Goal: Task Accomplishment & Management: Manage account settings

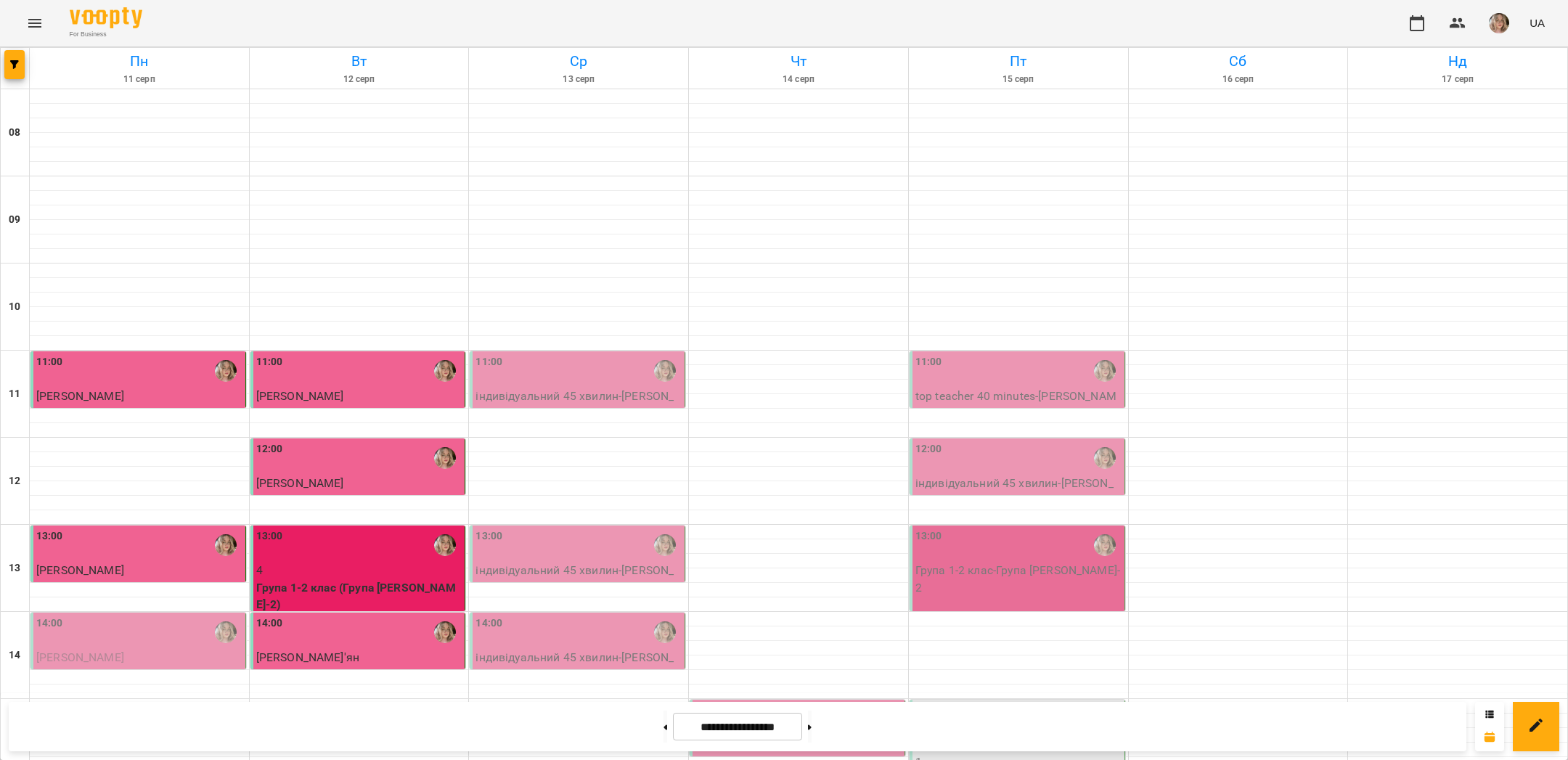
scroll to position [614, 0]
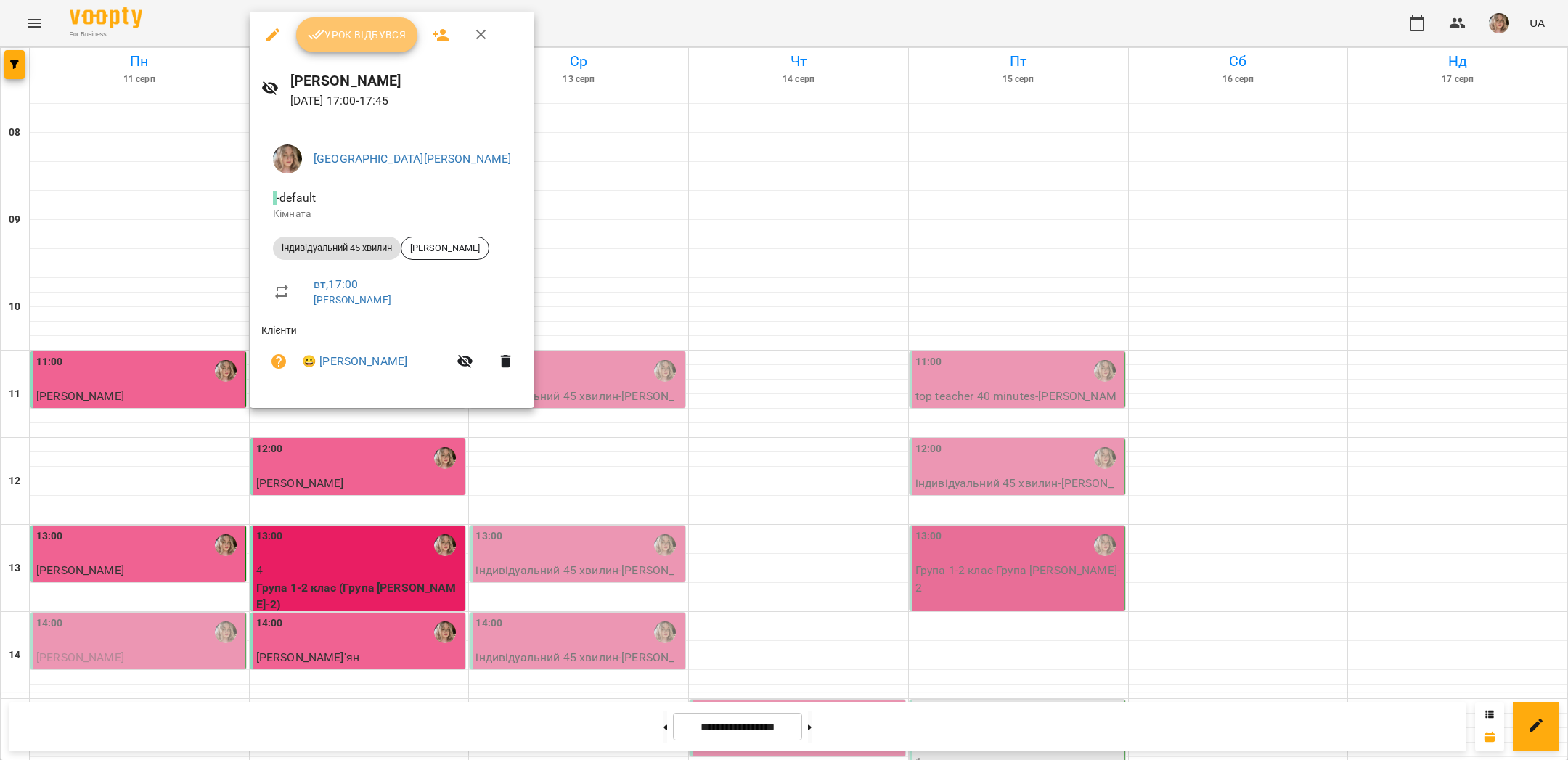
click at [372, 42] on span "Урок відбувся" at bounding box center [357, 34] width 99 height 18
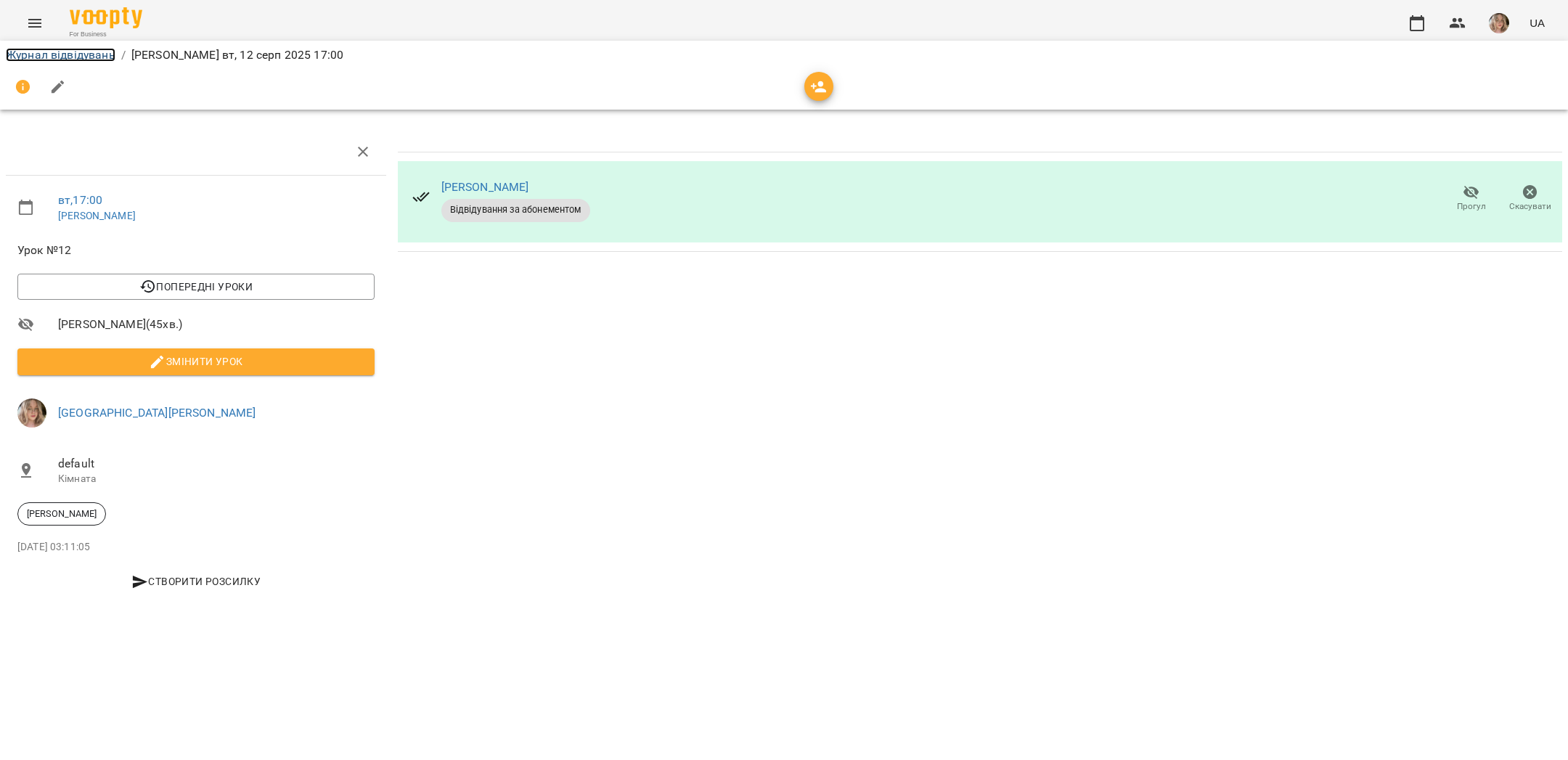
click at [82, 55] on link "Журнал відвідувань" at bounding box center [60, 55] width 110 height 14
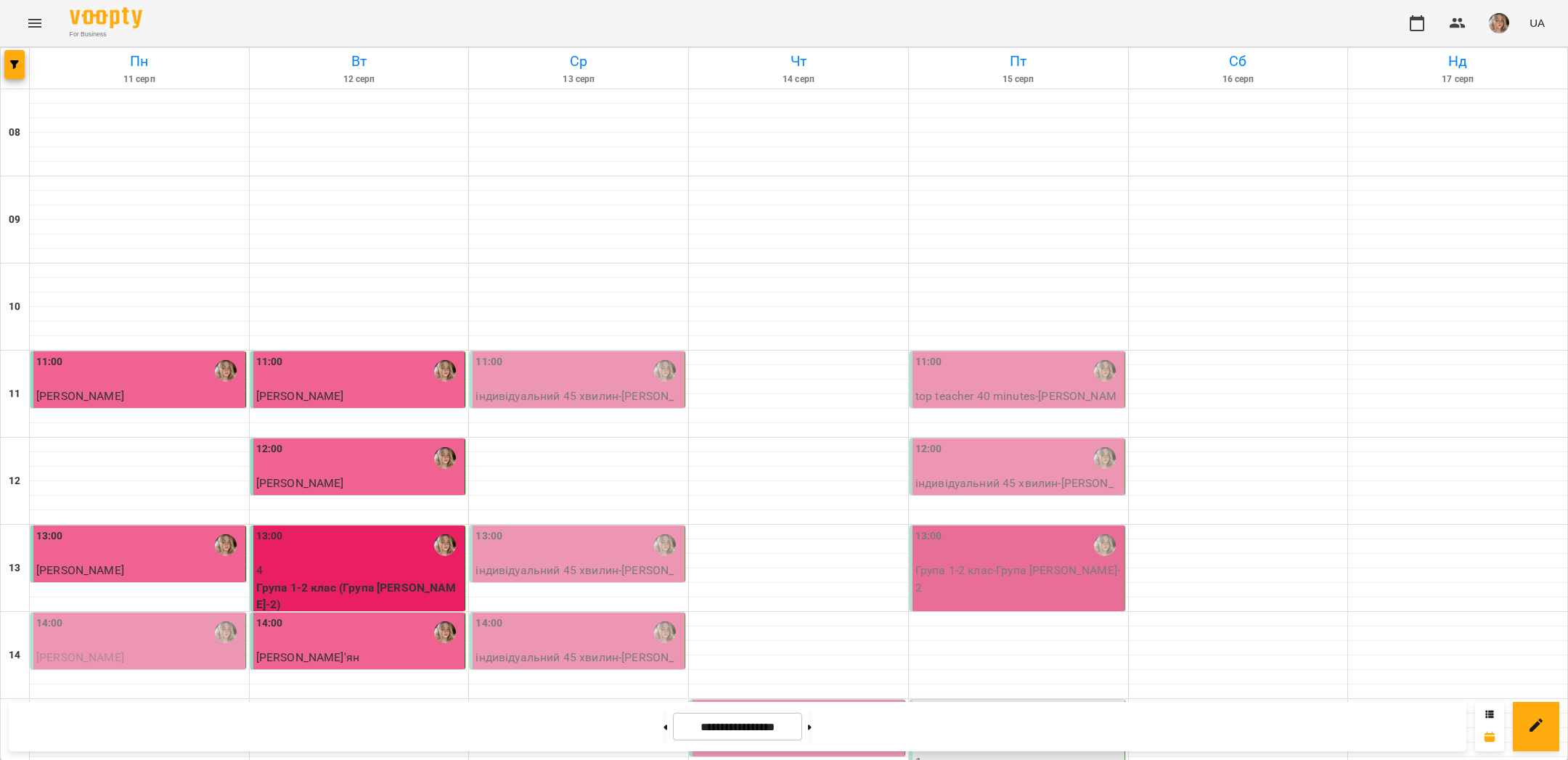
click at [1508, 27] on img "button" at bounding box center [1499, 23] width 20 height 20
click at [1436, 61] on div at bounding box center [784, 380] width 1568 height 760
click at [1467, 61] on h6 "Нд" at bounding box center [1457, 61] width 215 height 22
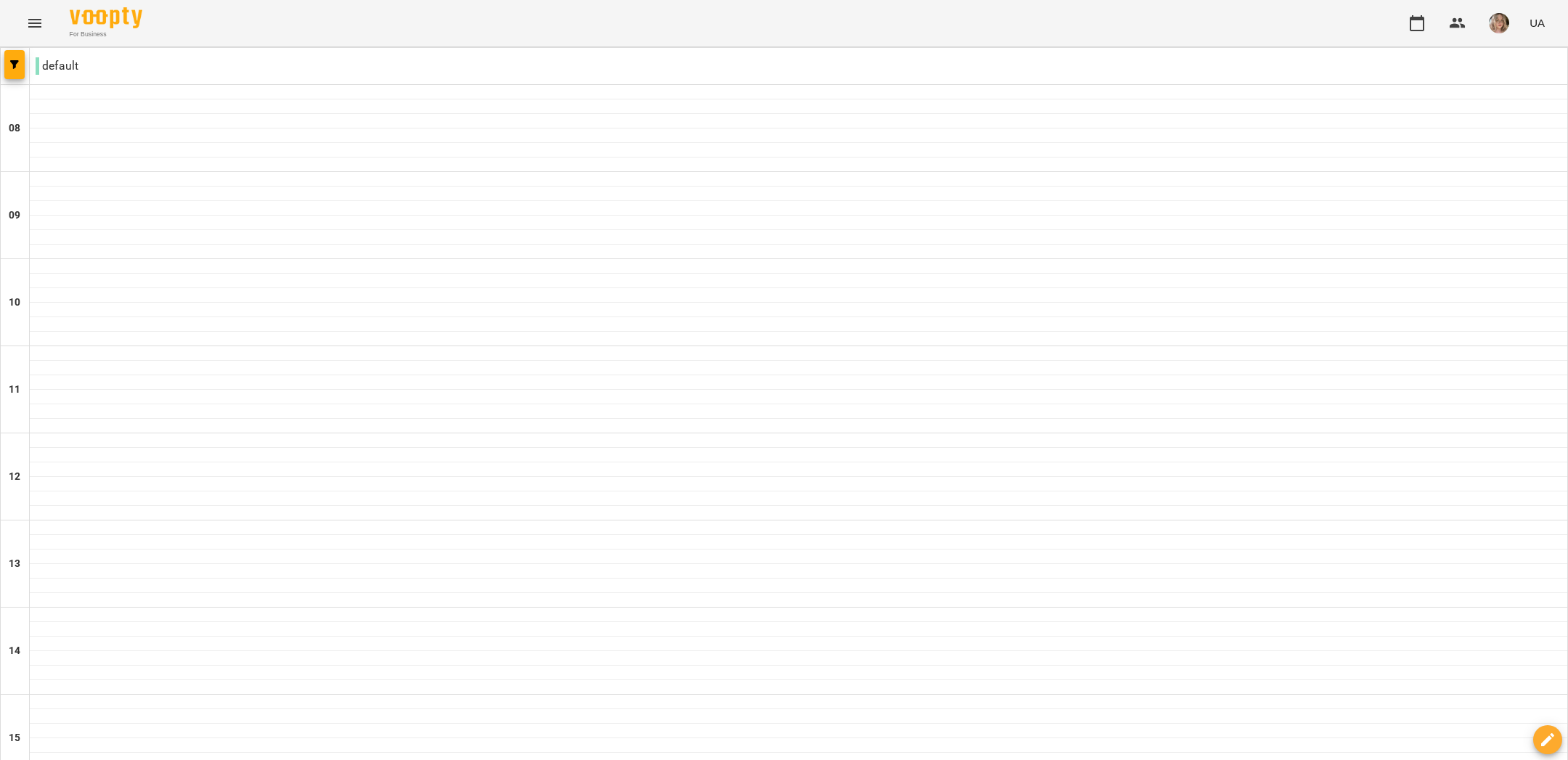
click at [43, 24] on button "Menu" at bounding box center [34, 22] width 34 height 34
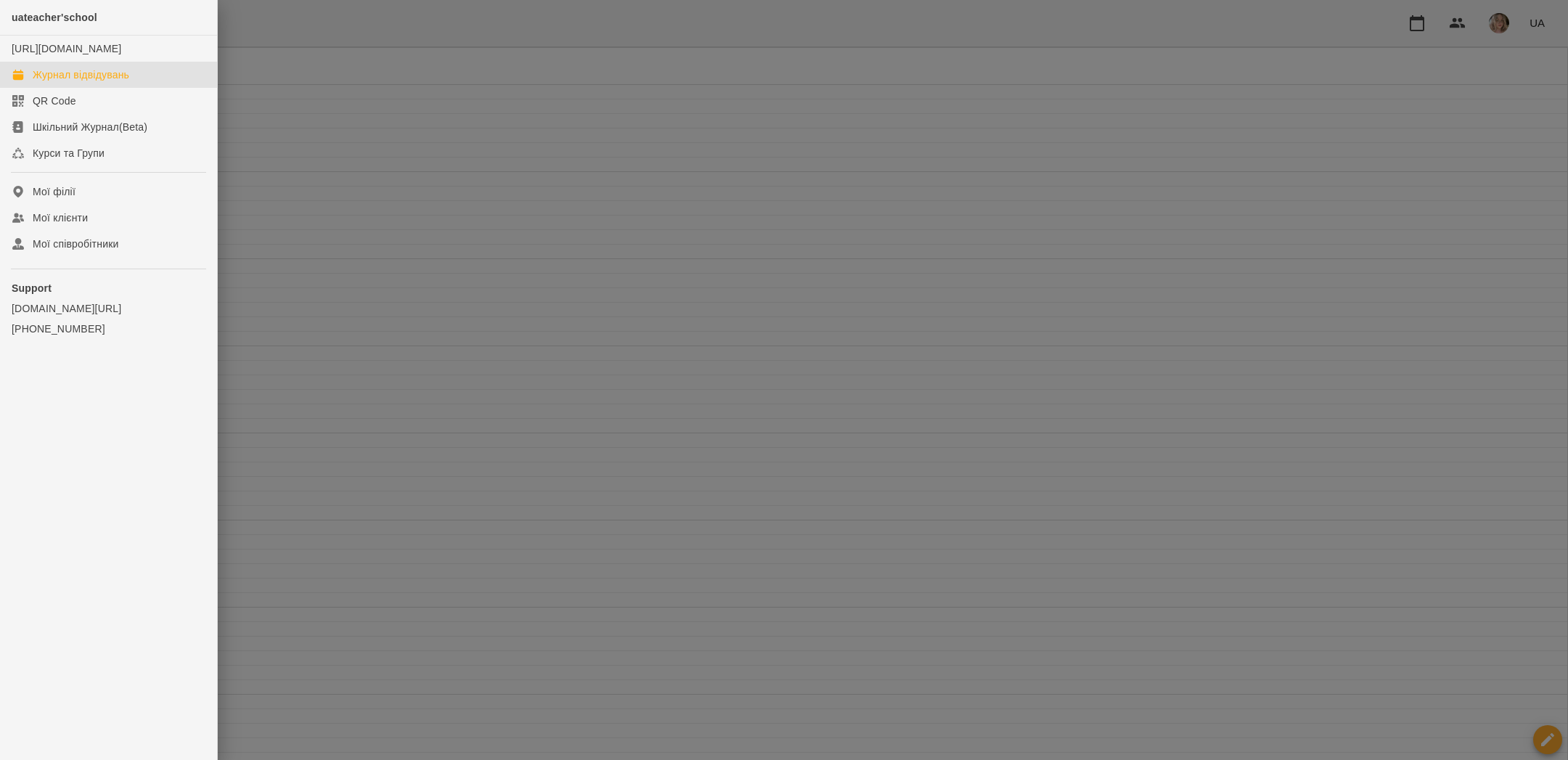
click at [43, 24] on div "uateacher'school" at bounding box center [108, 18] width 217 height 35
click at [1415, 33] on div at bounding box center [784, 380] width 1568 height 760
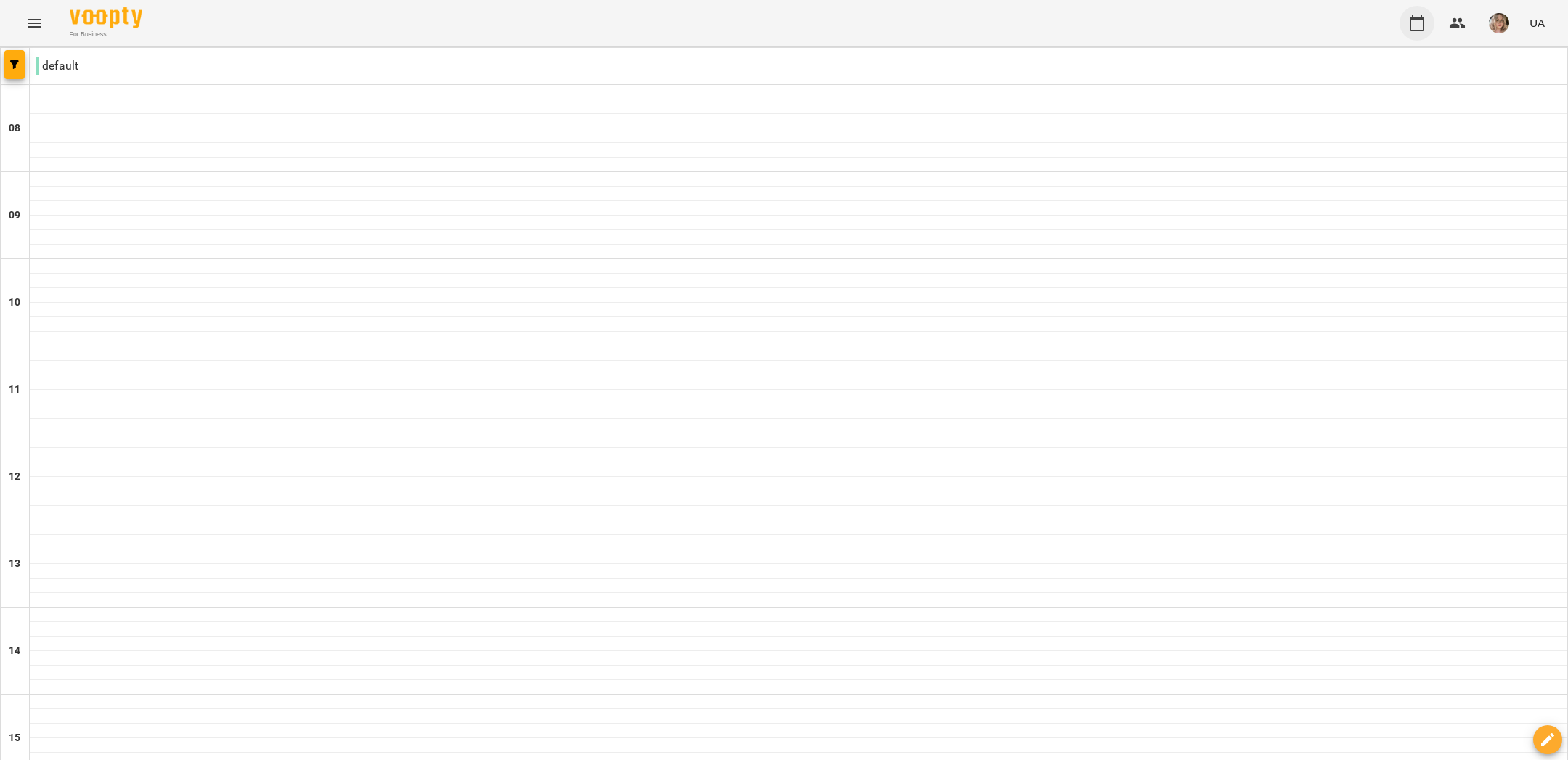
click at [1413, 32] on button "button" at bounding box center [1416, 22] width 34 height 34
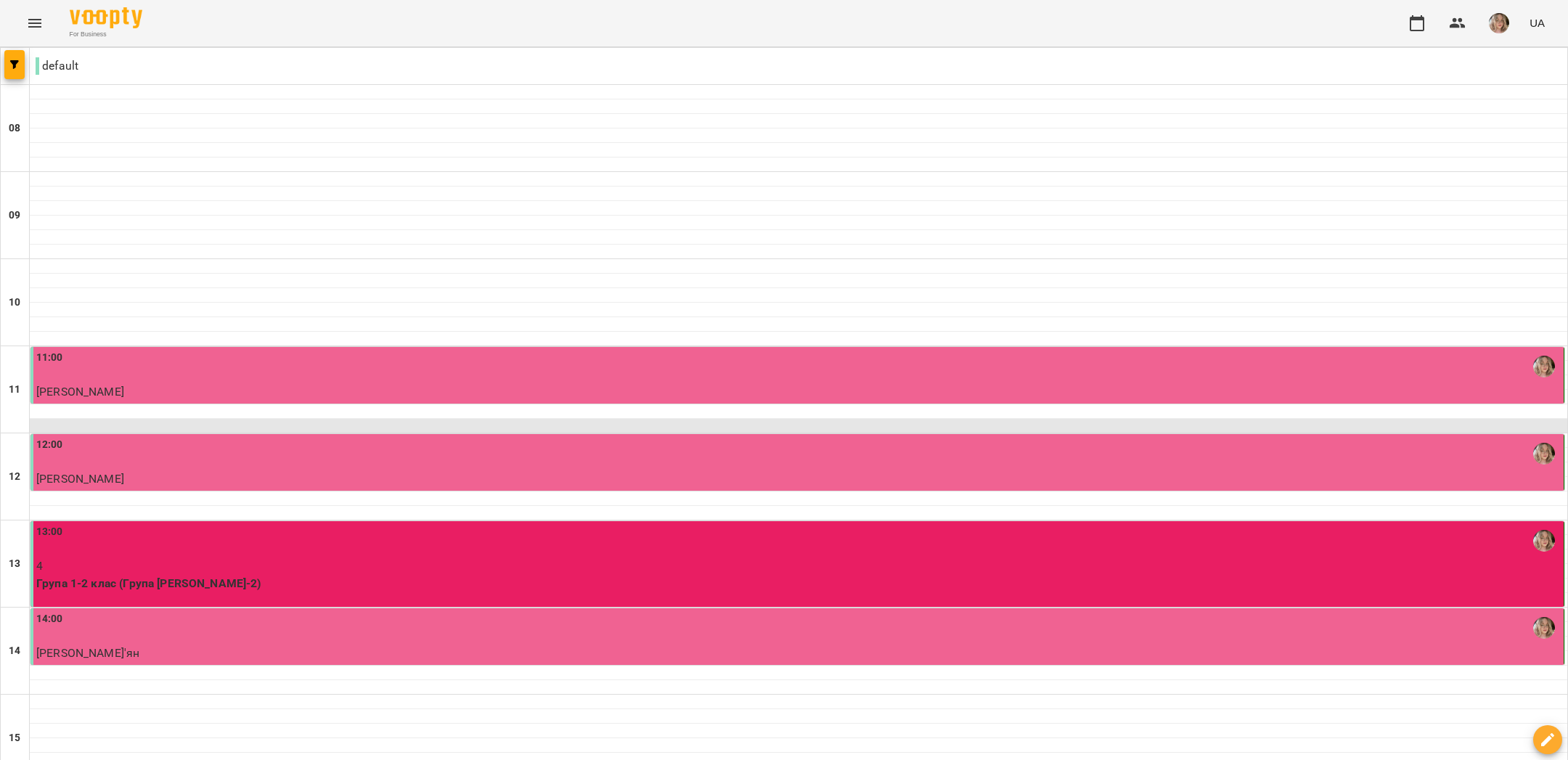
scroll to position [538, 0]
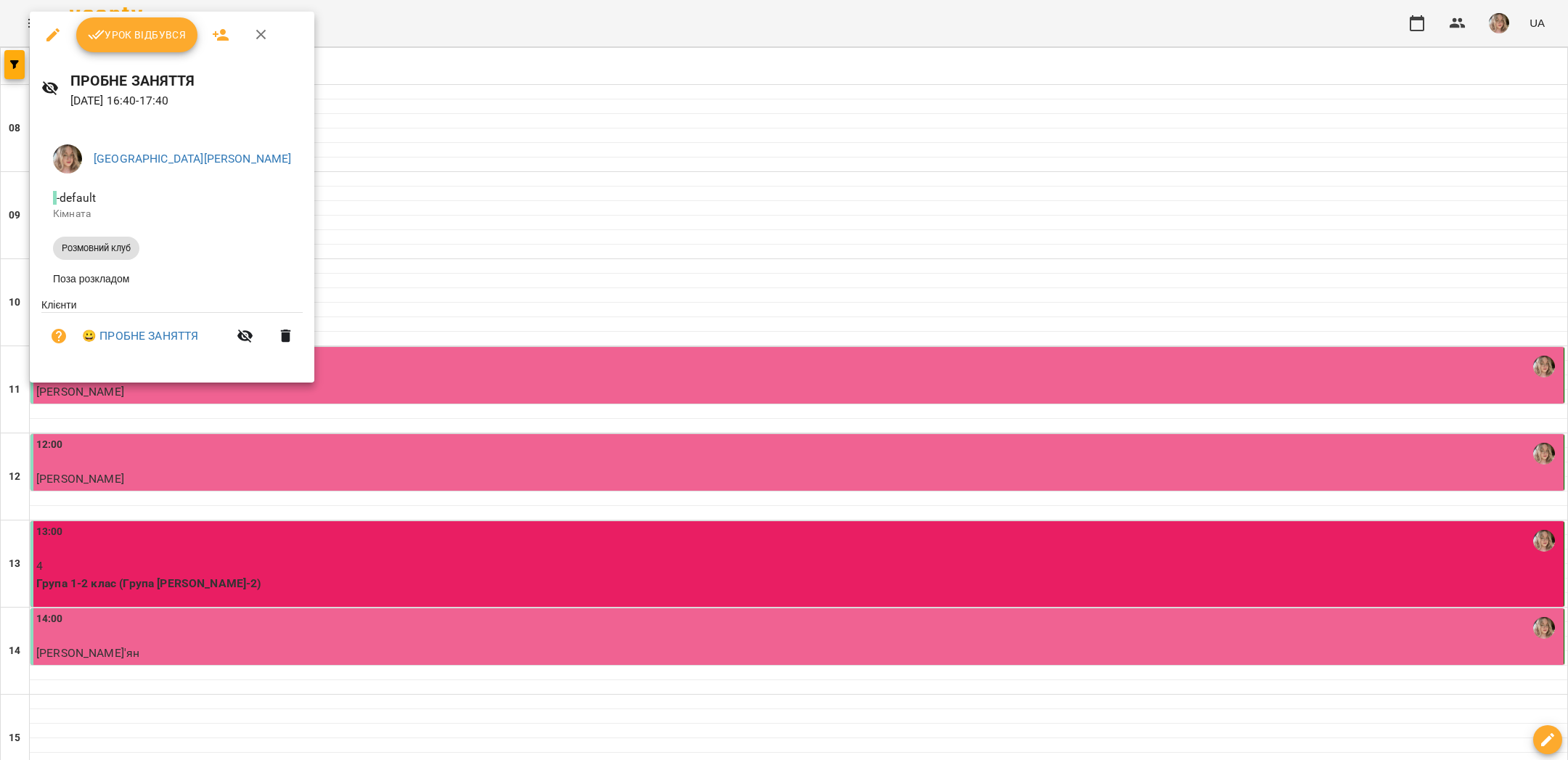
click at [683, 342] on div at bounding box center [784, 380] width 1568 height 760
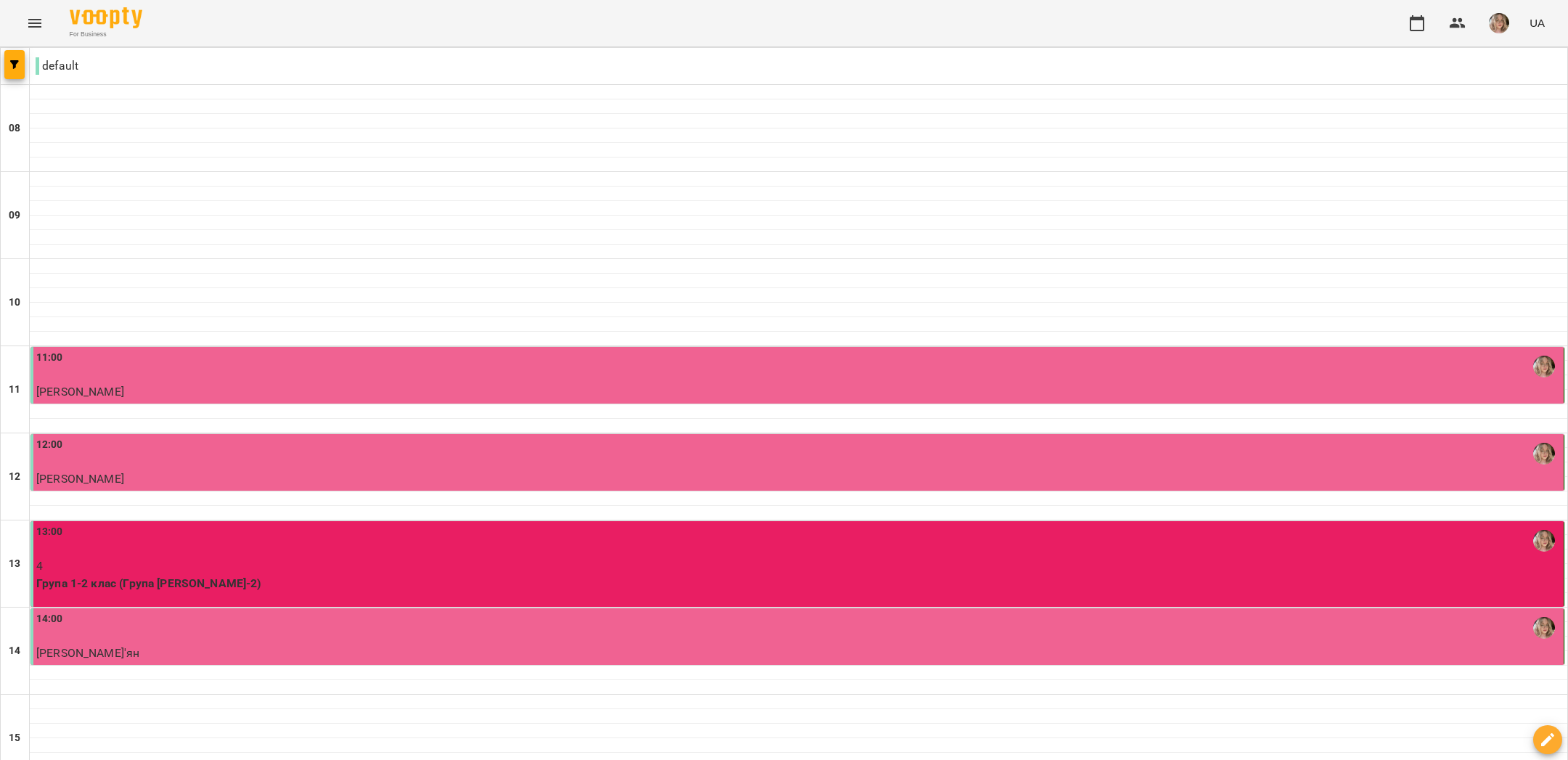
click at [28, 25] on icon "Menu" at bounding box center [34, 23] width 18 height 18
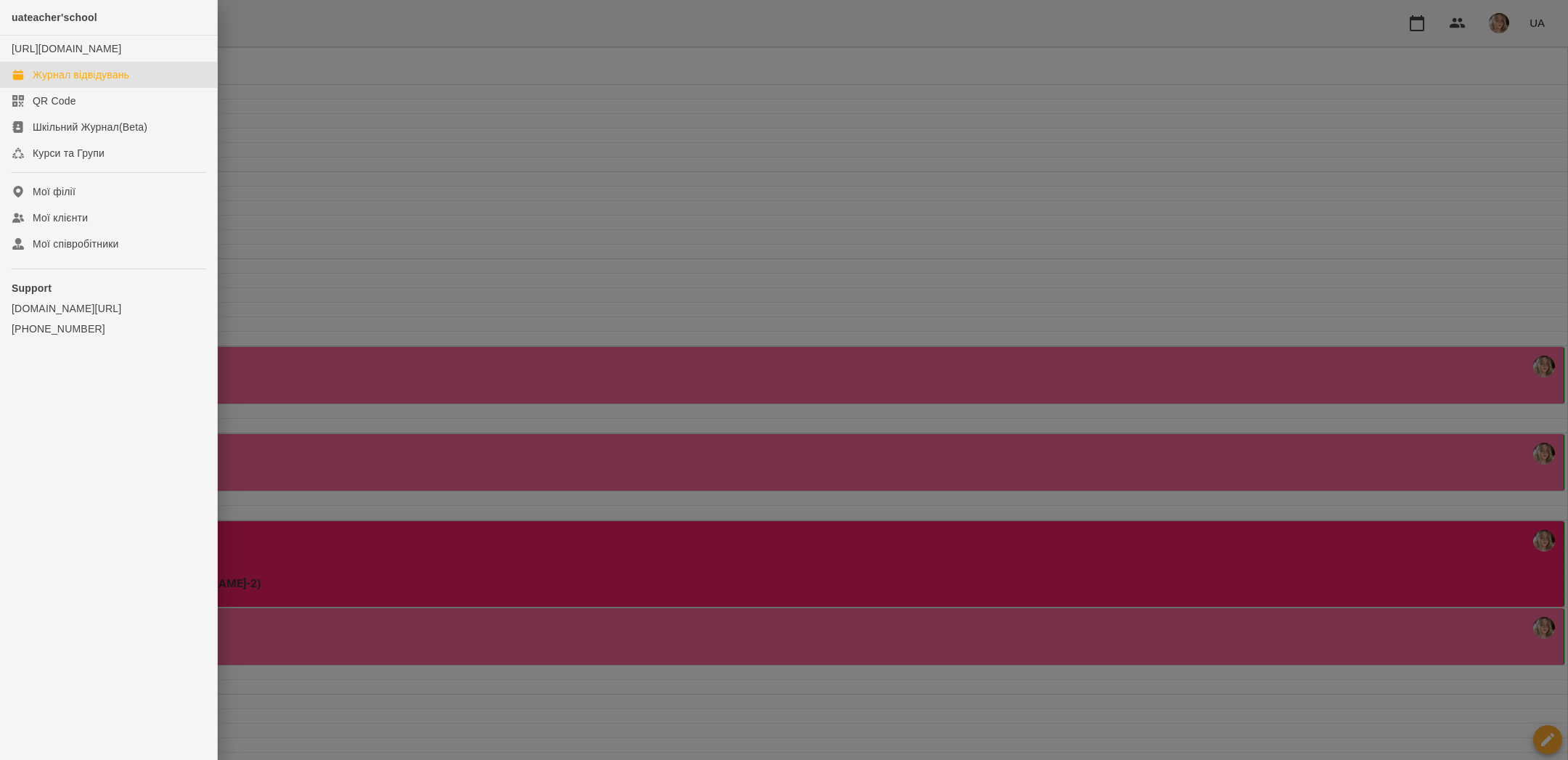
click at [55, 82] on div "Журнал відвідувань" at bounding box center [81, 75] width 97 height 15
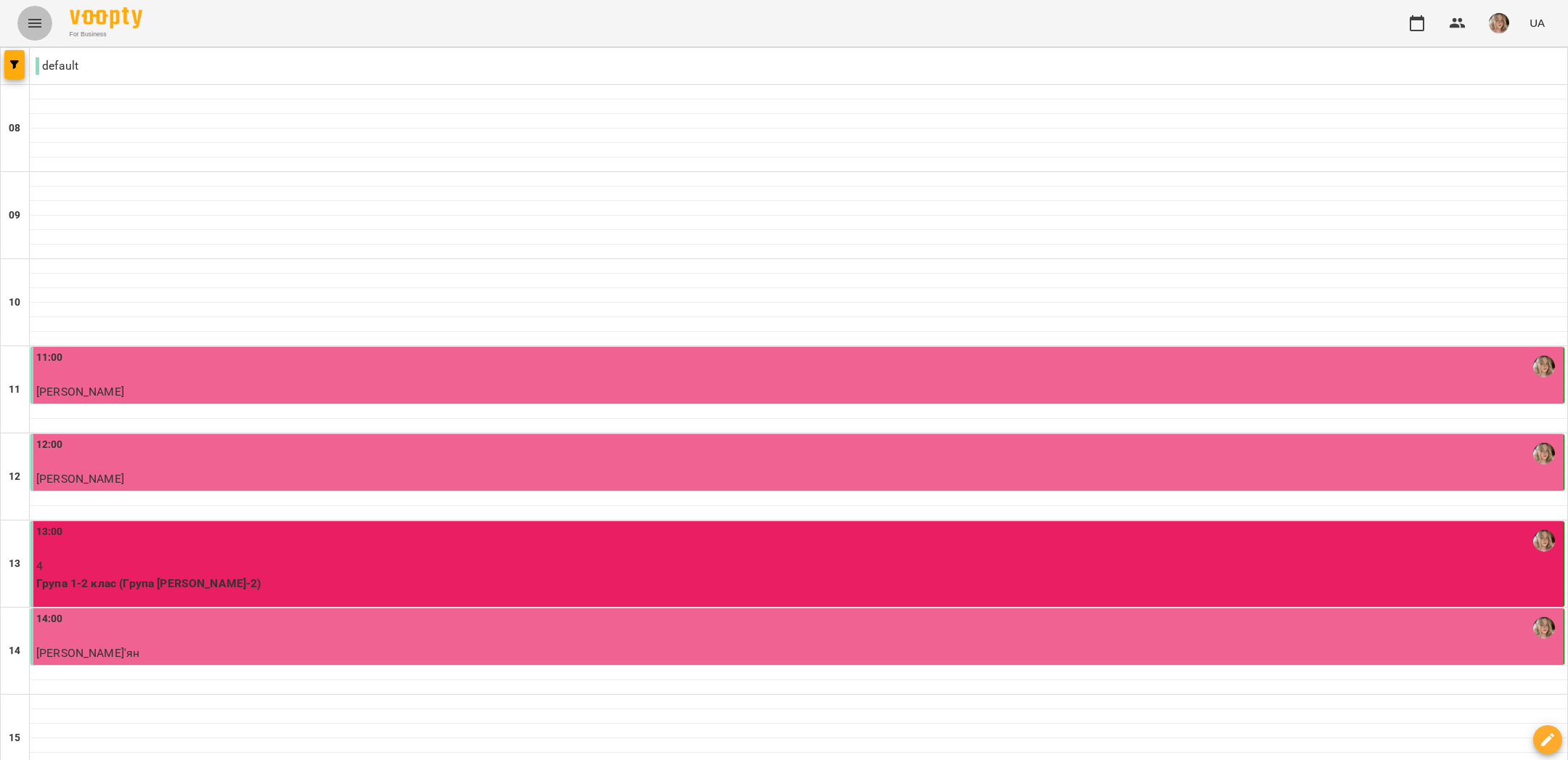
click at [31, 21] on icon "Menu" at bounding box center [34, 23] width 18 height 18
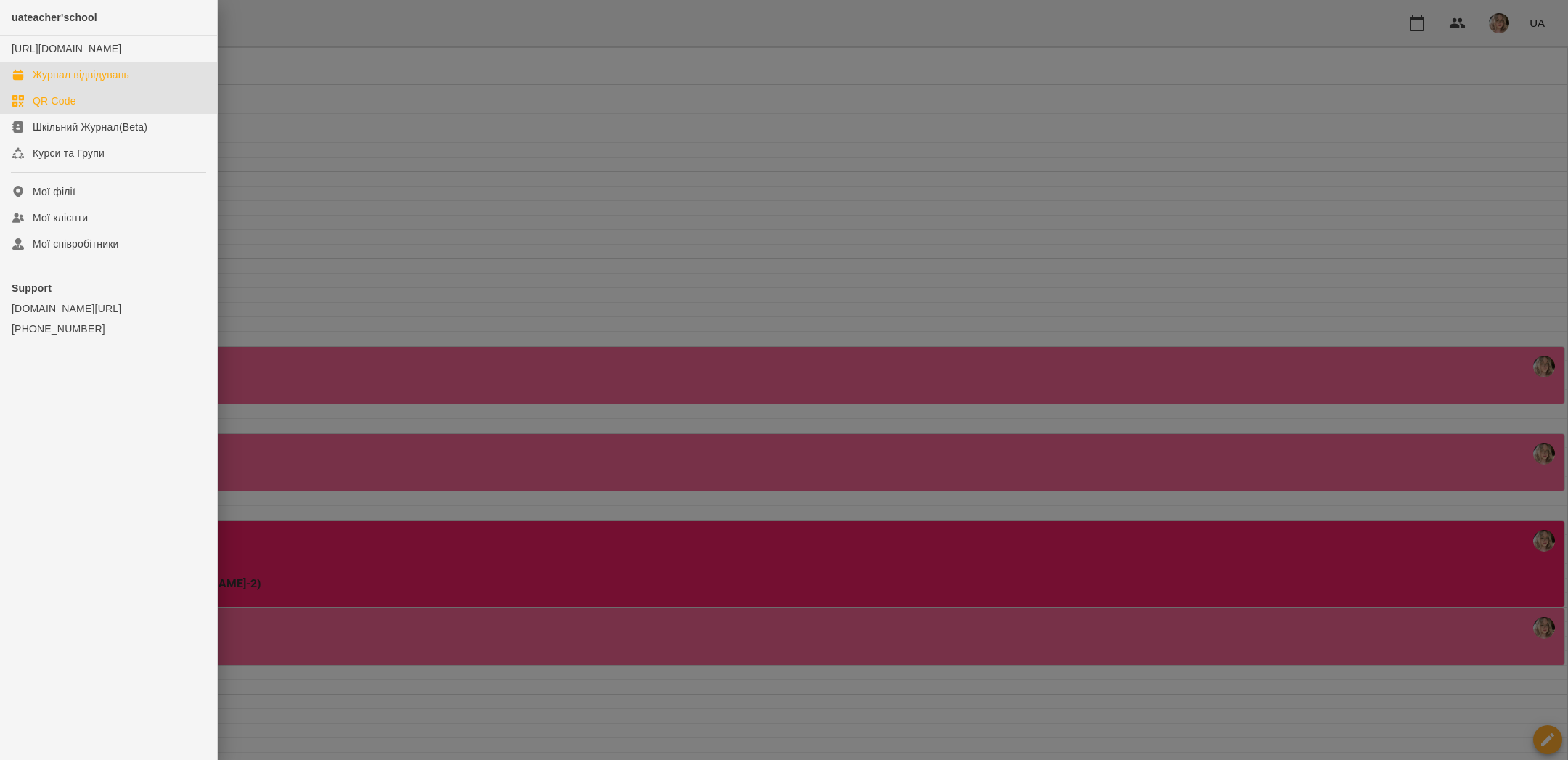
click at [45, 108] on div "QR Code" at bounding box center [54, 101] width 44 height 15
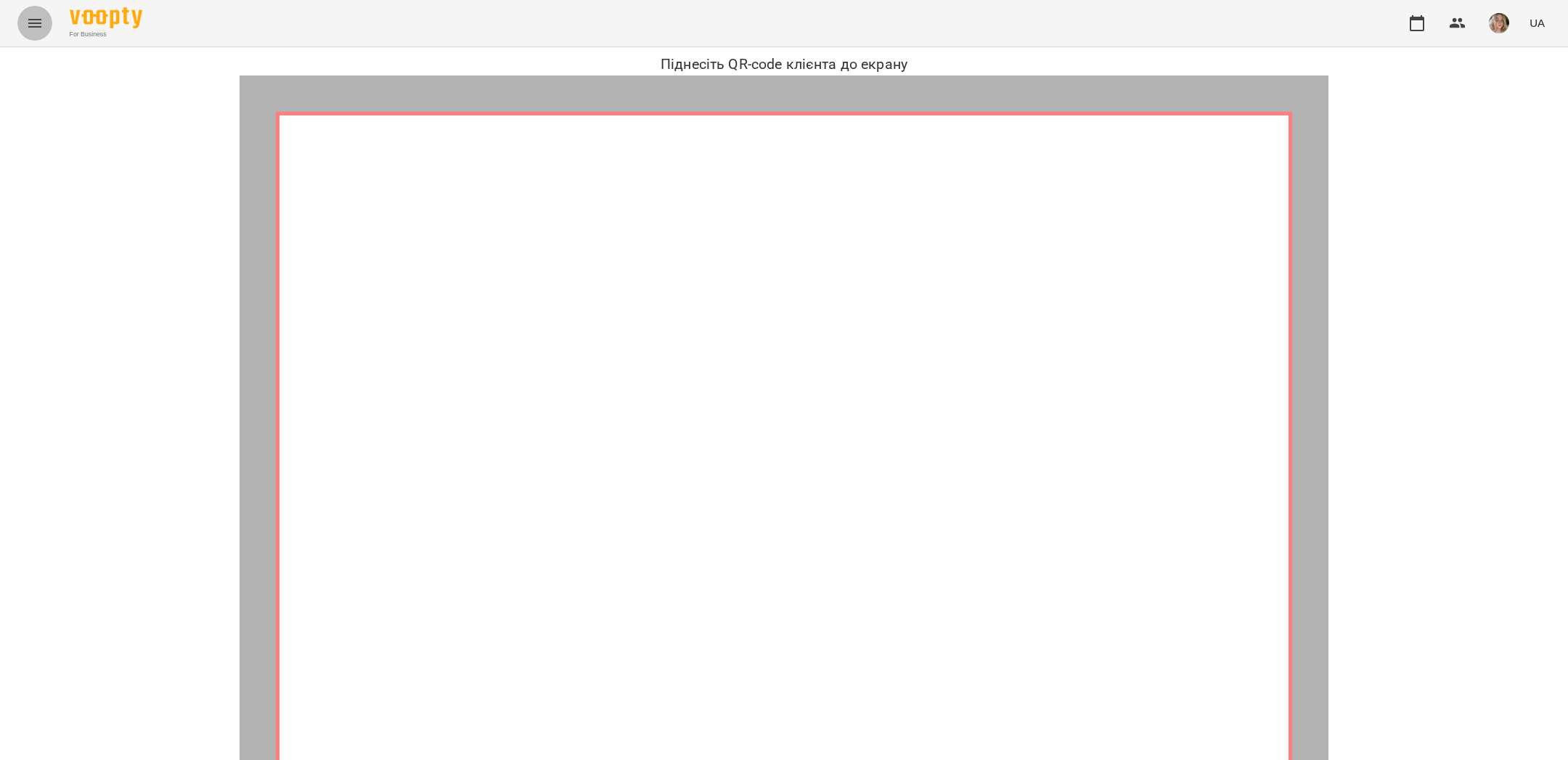
click at [44, 26] on button "Menu" at bounding box center [34, 22] width 34 height 34
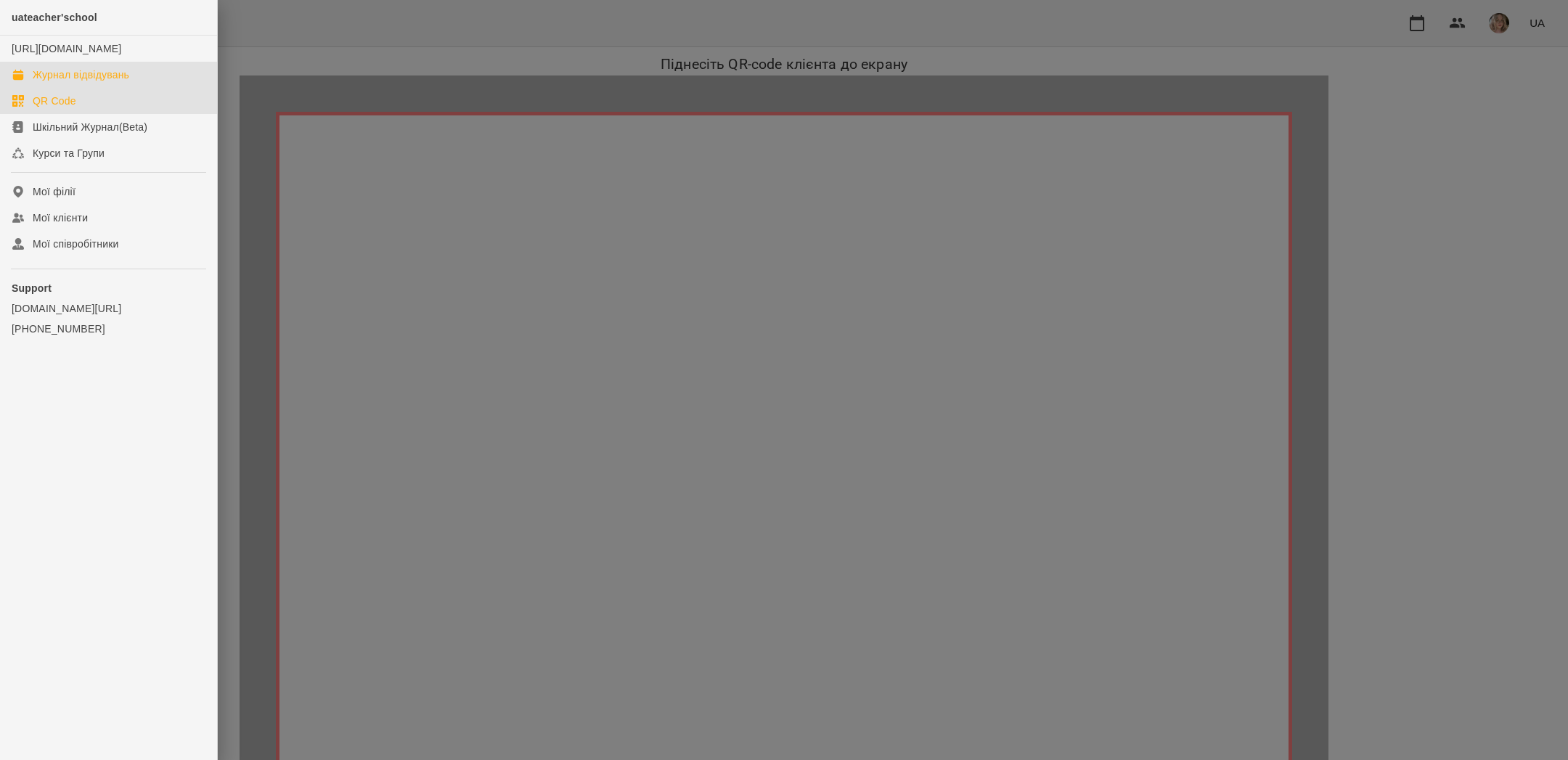
click at [83, 82] on div "Журнал відвідувань" at bounding box center [81, 75] width 97 height 15
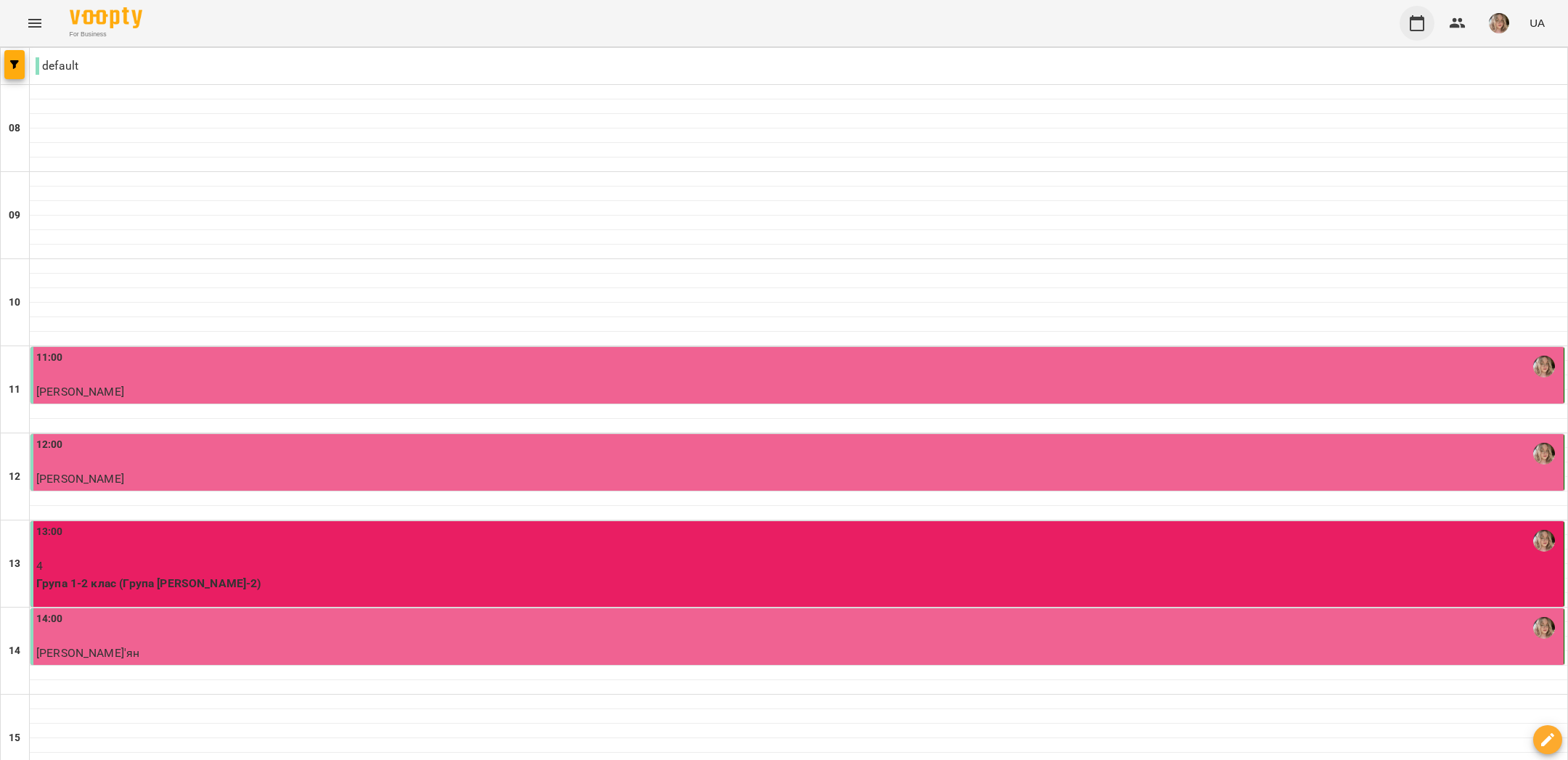
click at [1415, 30] on icon "button" at bounding box center [1417, 22] width 15 height 16
click at [1415, 29] on icon "button" at bounding box center [1416, 23] width 18 height 18
click at [1459, 16] on icon "button" at bounding box center [1457, 23] width 18 height 18
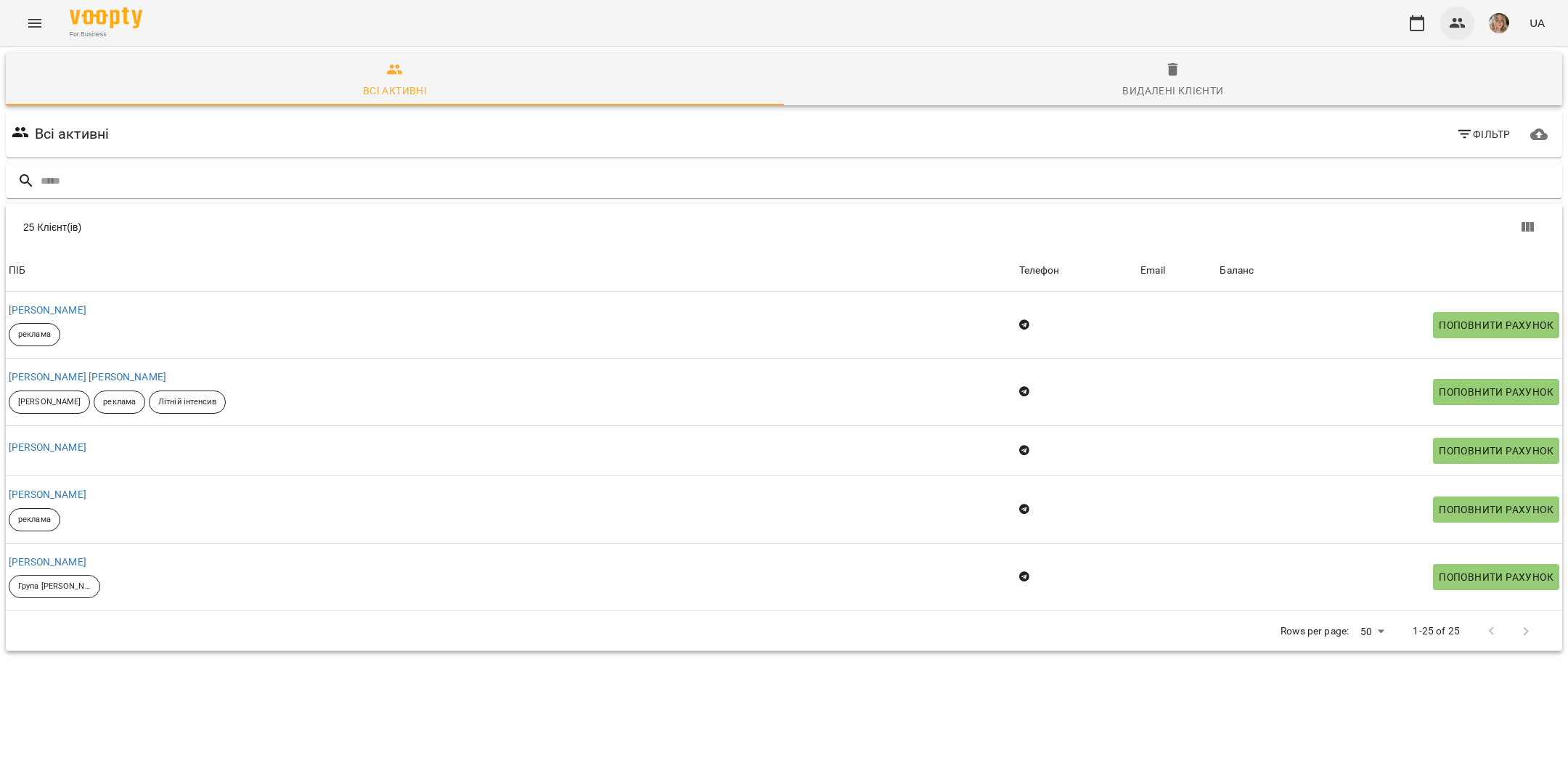
click at [1459, 16] on icon "button" at bounding box center [1457, 23] width 18 height 18
click at [1453, 21] on icon "button" at bounding box center [1456, 23] width 16 height 10
click at [1512, 20] on button "button" at bounding box center [1498, 23] width 38 height 38
click at [1479, 51] on span "[GEOGRAPHIC_DATA][PERSON_NAME]" at bounding box center [1510, 63] width 102 height 34
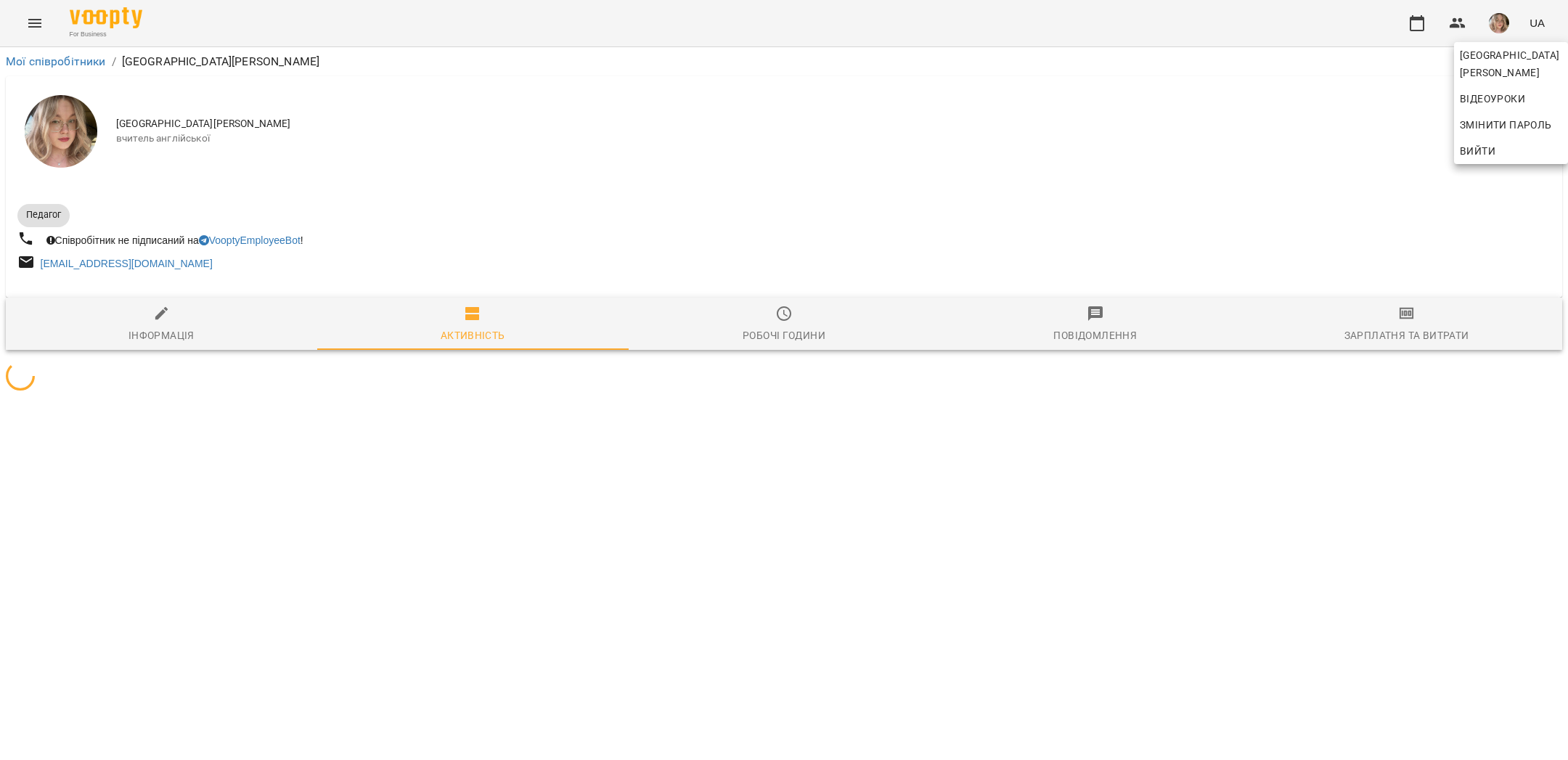
click at [1375, 319] on div at bounding box center [784, 380] width 1568 height 760
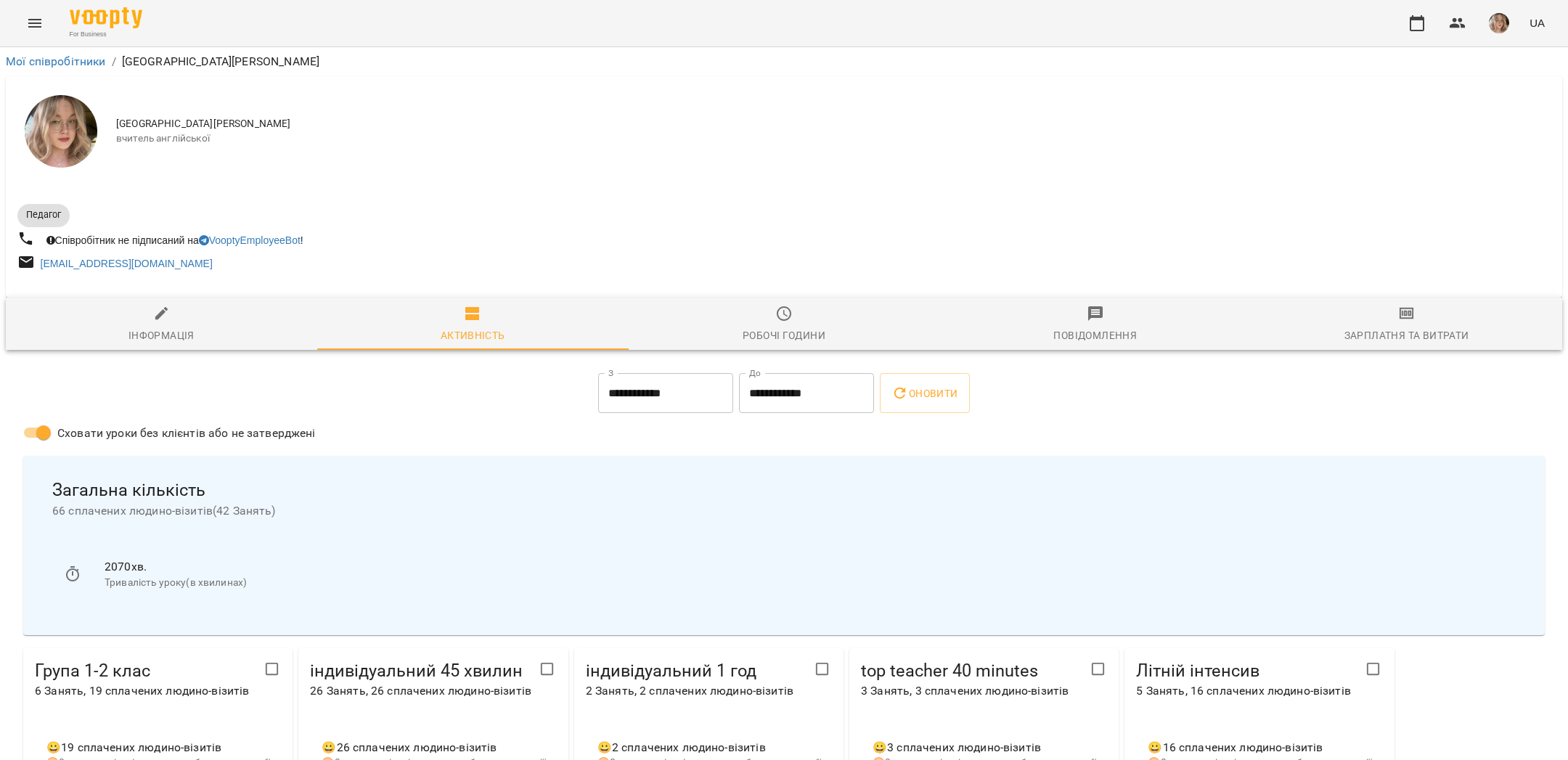
click at [1406, 329] on div "Зарплатня та Витрати" at bounding box center [1406, 335] width 125 height 18
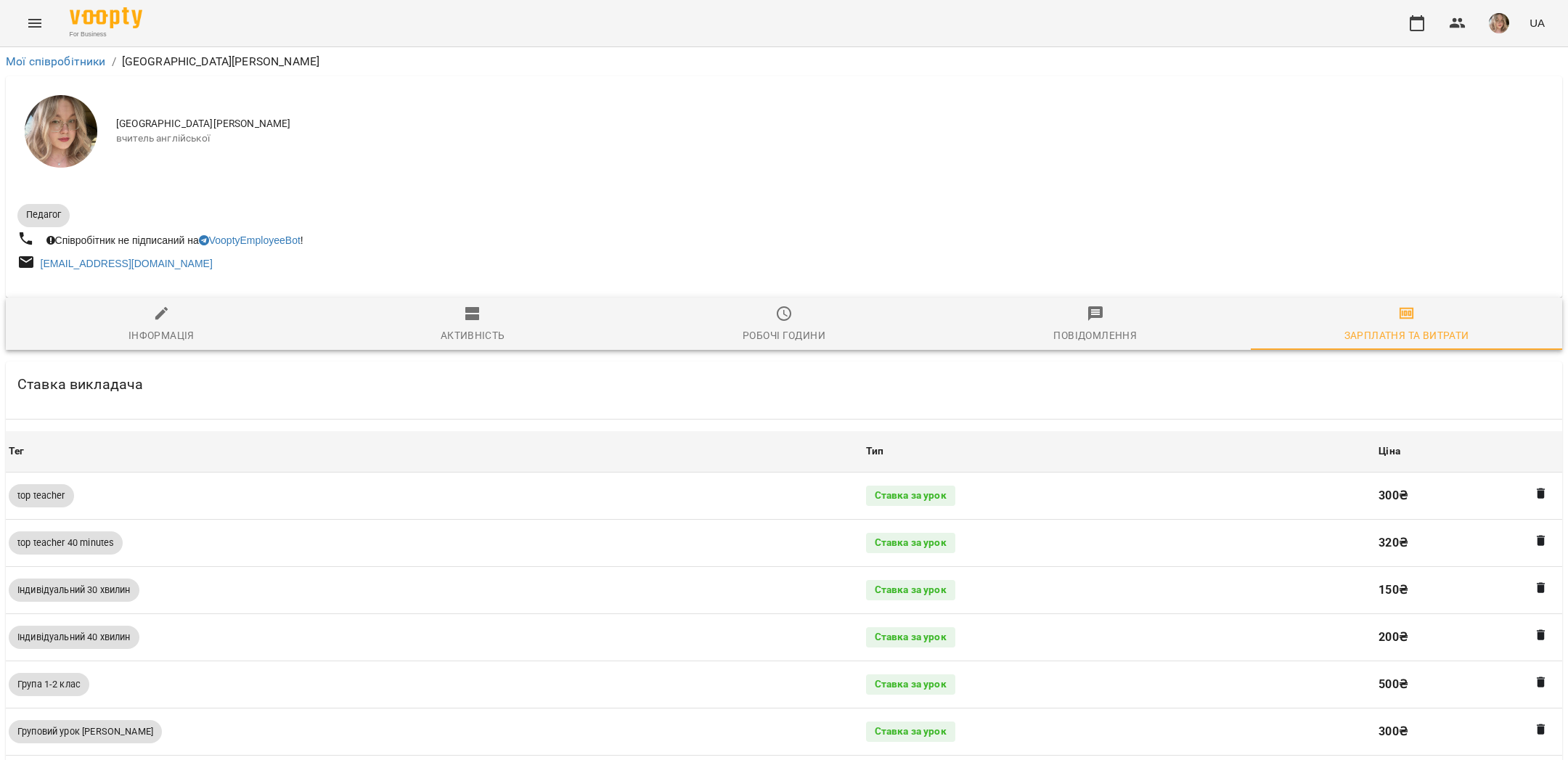
scroll to position [601, 0]
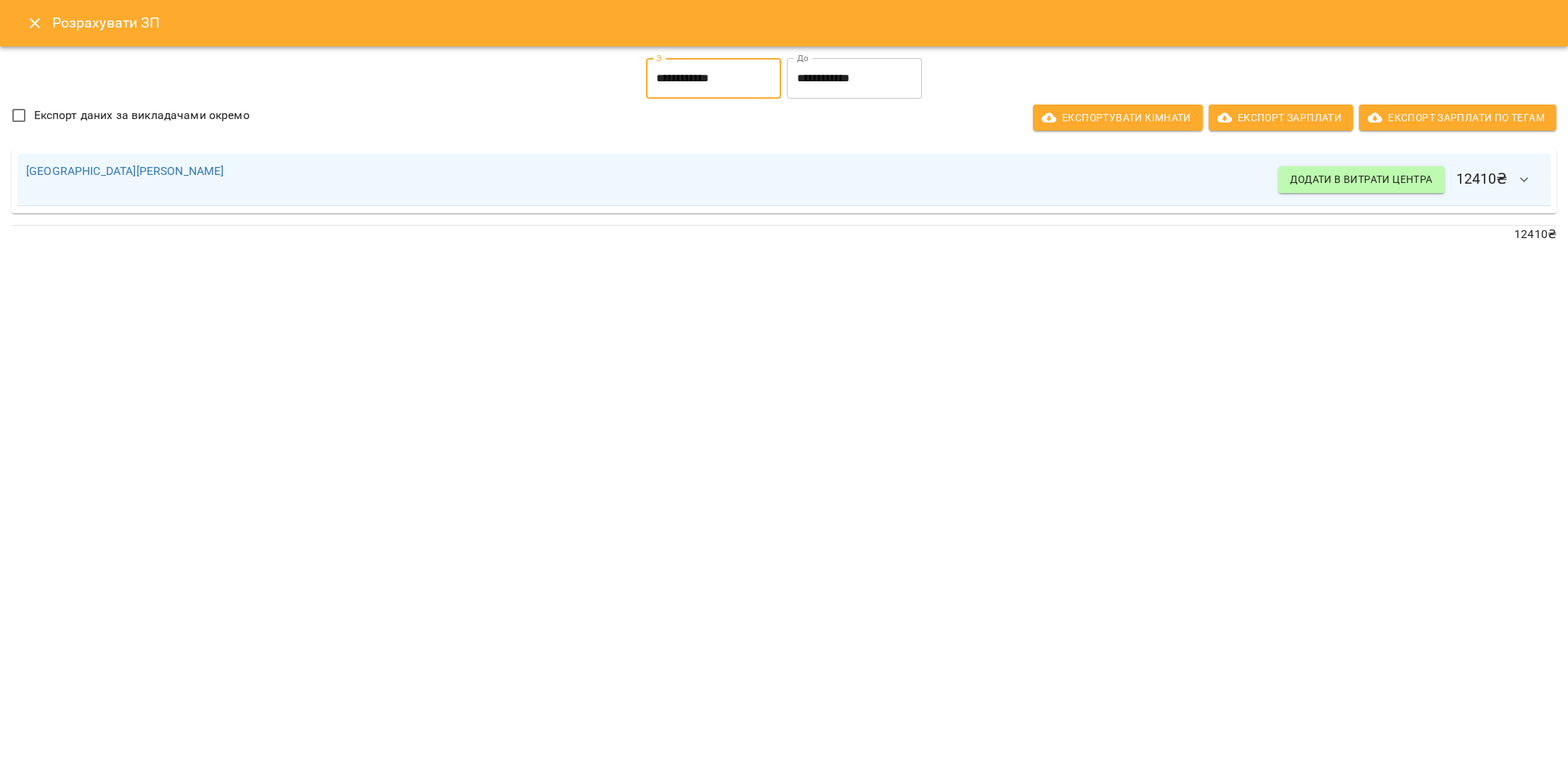
click at [681, 78] on input "**********" at bounding box center [713, 78] width 135 height 41
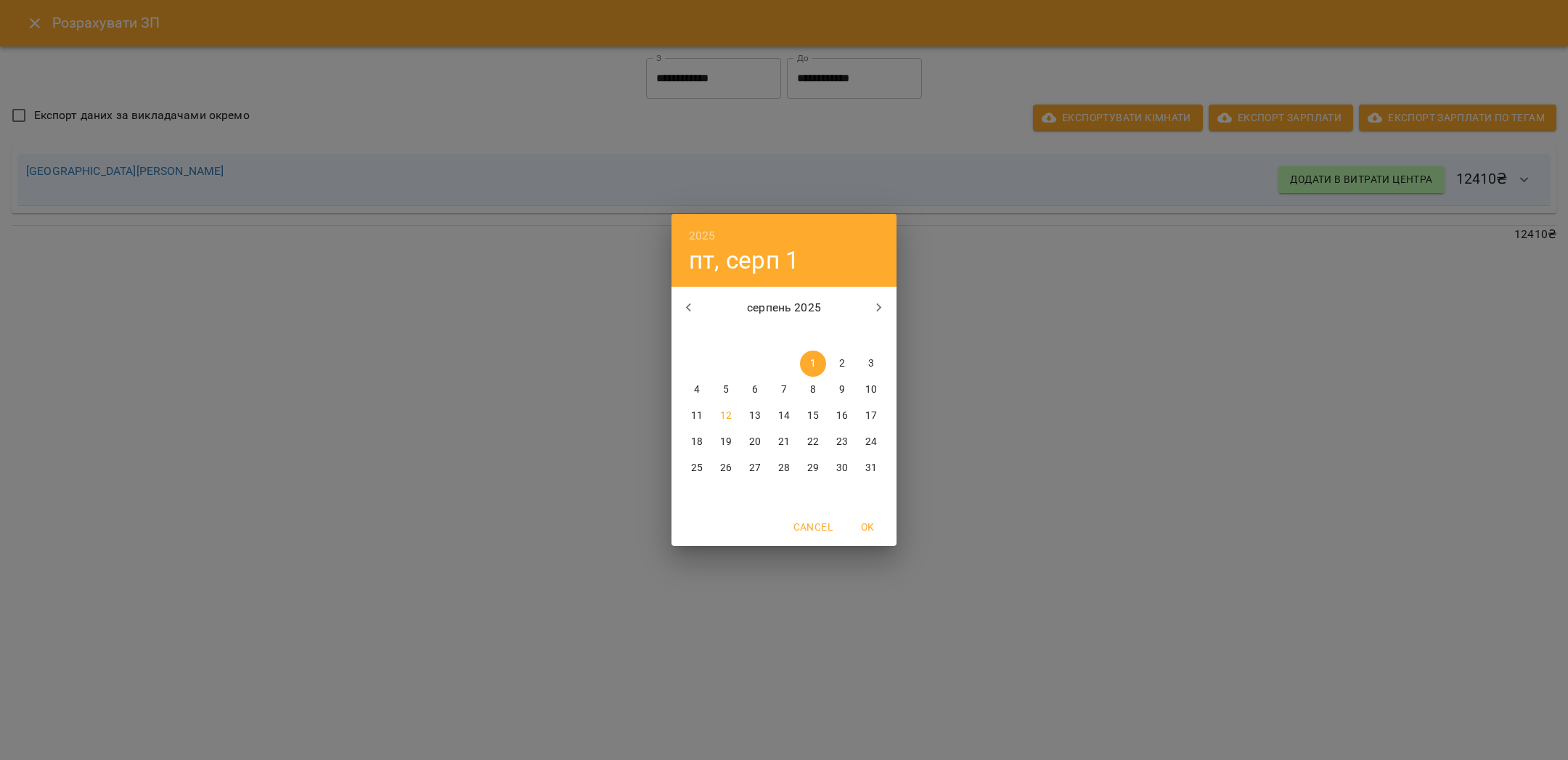
click at [695, 415] on p "11" at bounding box center [697, 416] width 11 height 15
type input "**********"
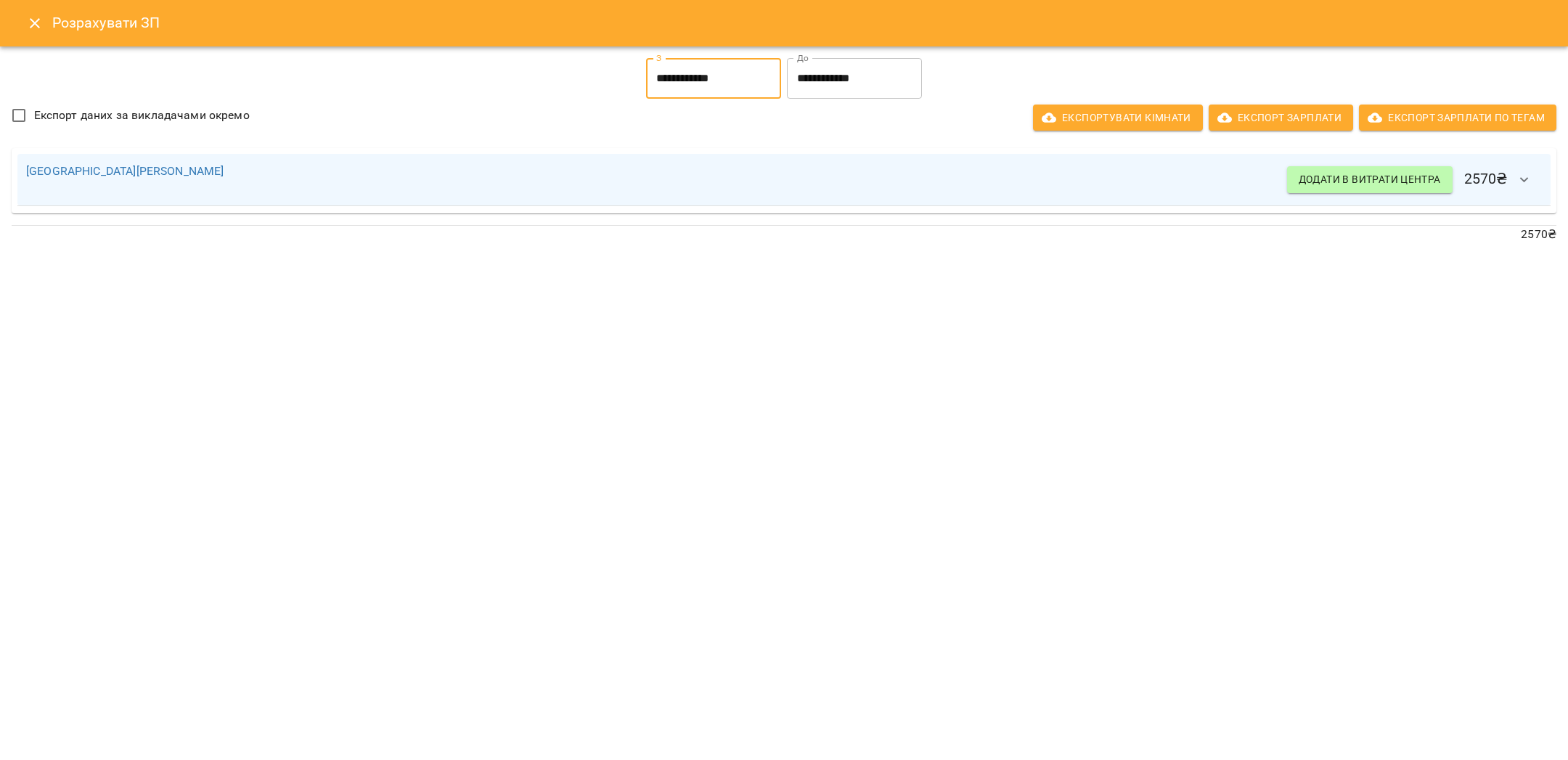
click at [41, 22] on icon "Close" at bounding box center [34, 23] width 18 height 18
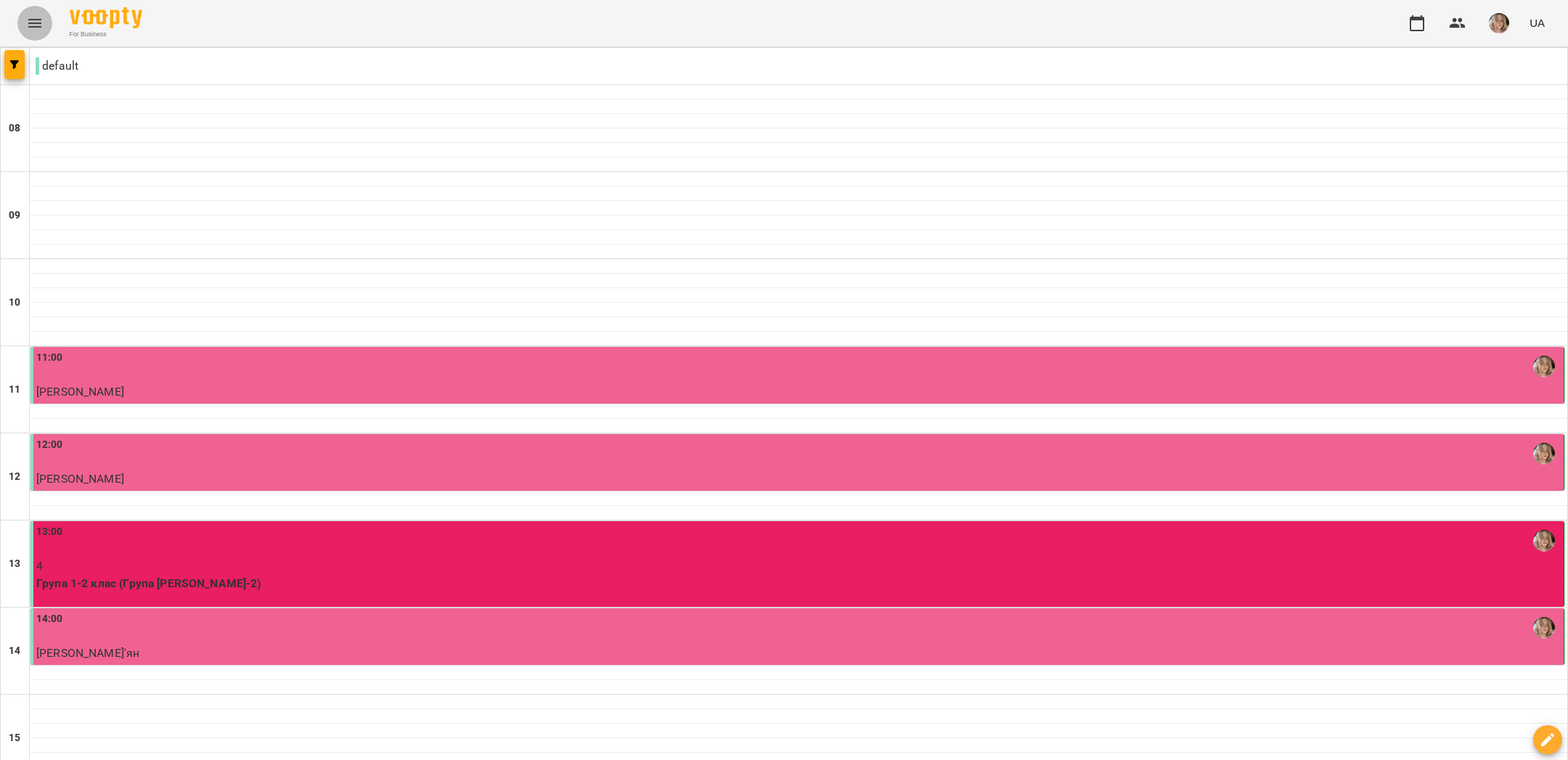
click at [48, 25] on button "Menu" at bounding box center [34, 22] width 34 height 34
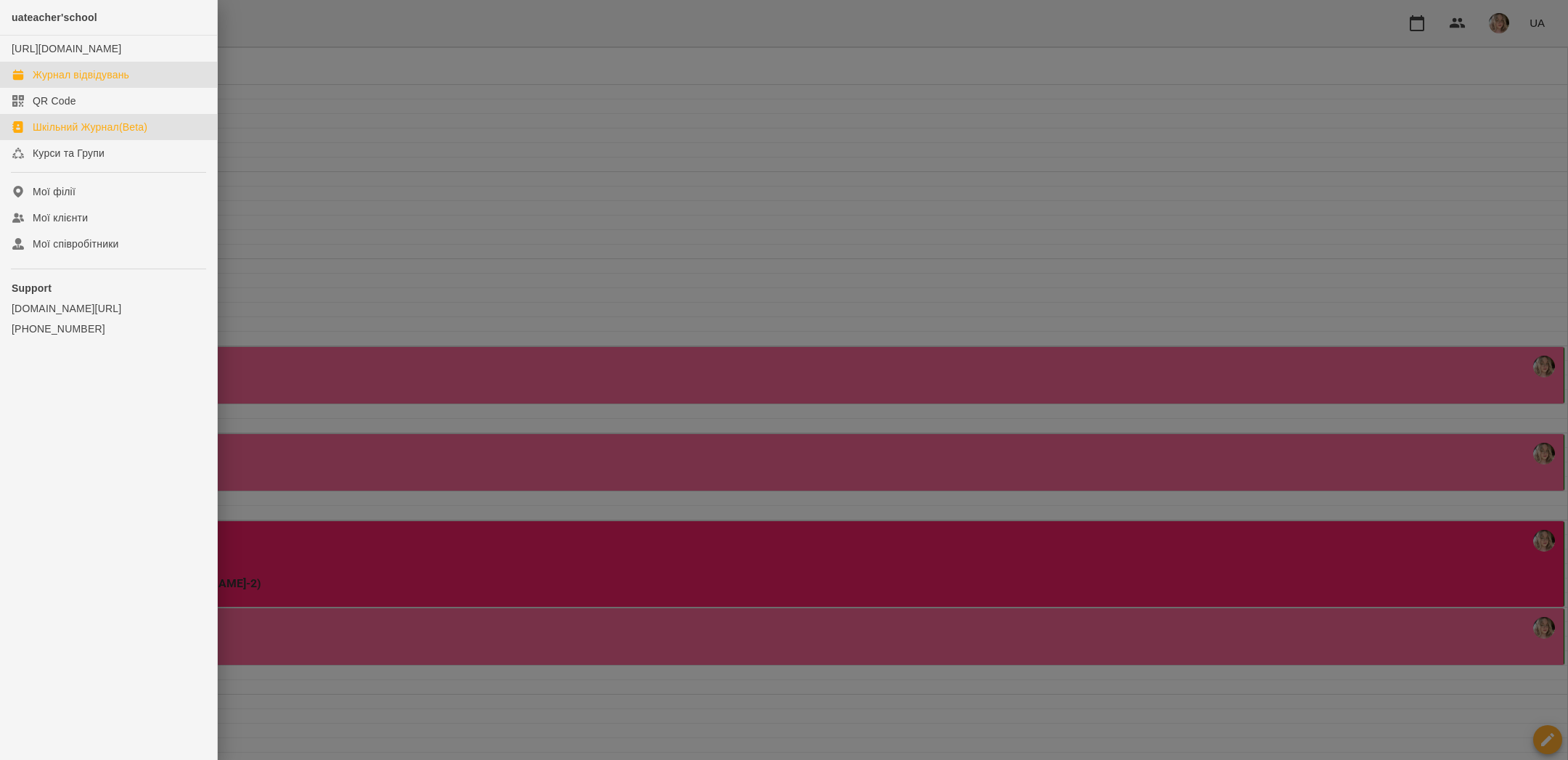
click at [60, 134] on div "Шкільний Журнал(Beta)" at bounding box center [89, 127] width 114 height 15
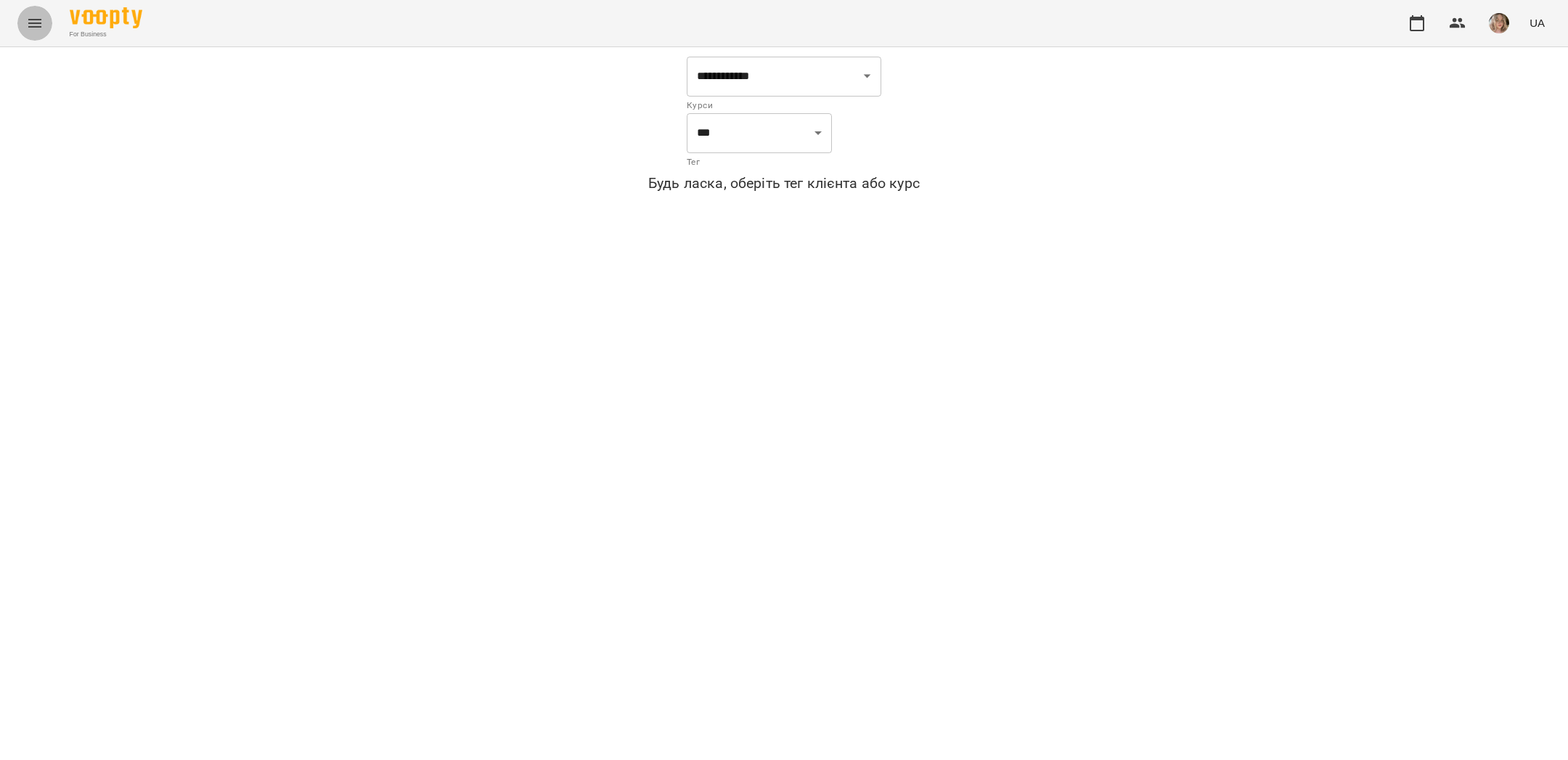
click at [35, 22] on icon "Menu" at bounding box center [34, 22] width 13 height 8
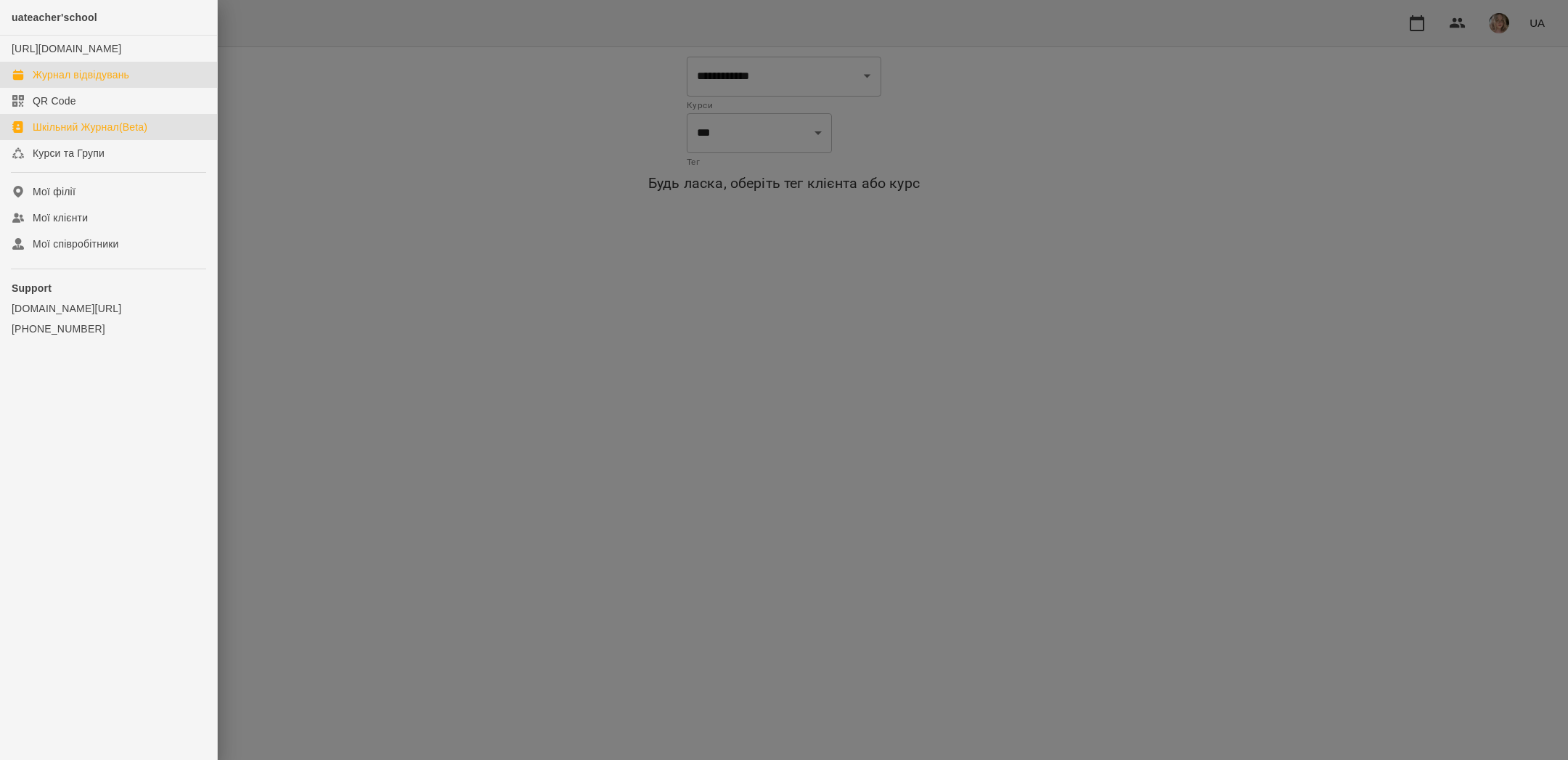
click at [64, 82] on div "Журнал відвідувань" at bounding box center [81, 75] width 97 height 15
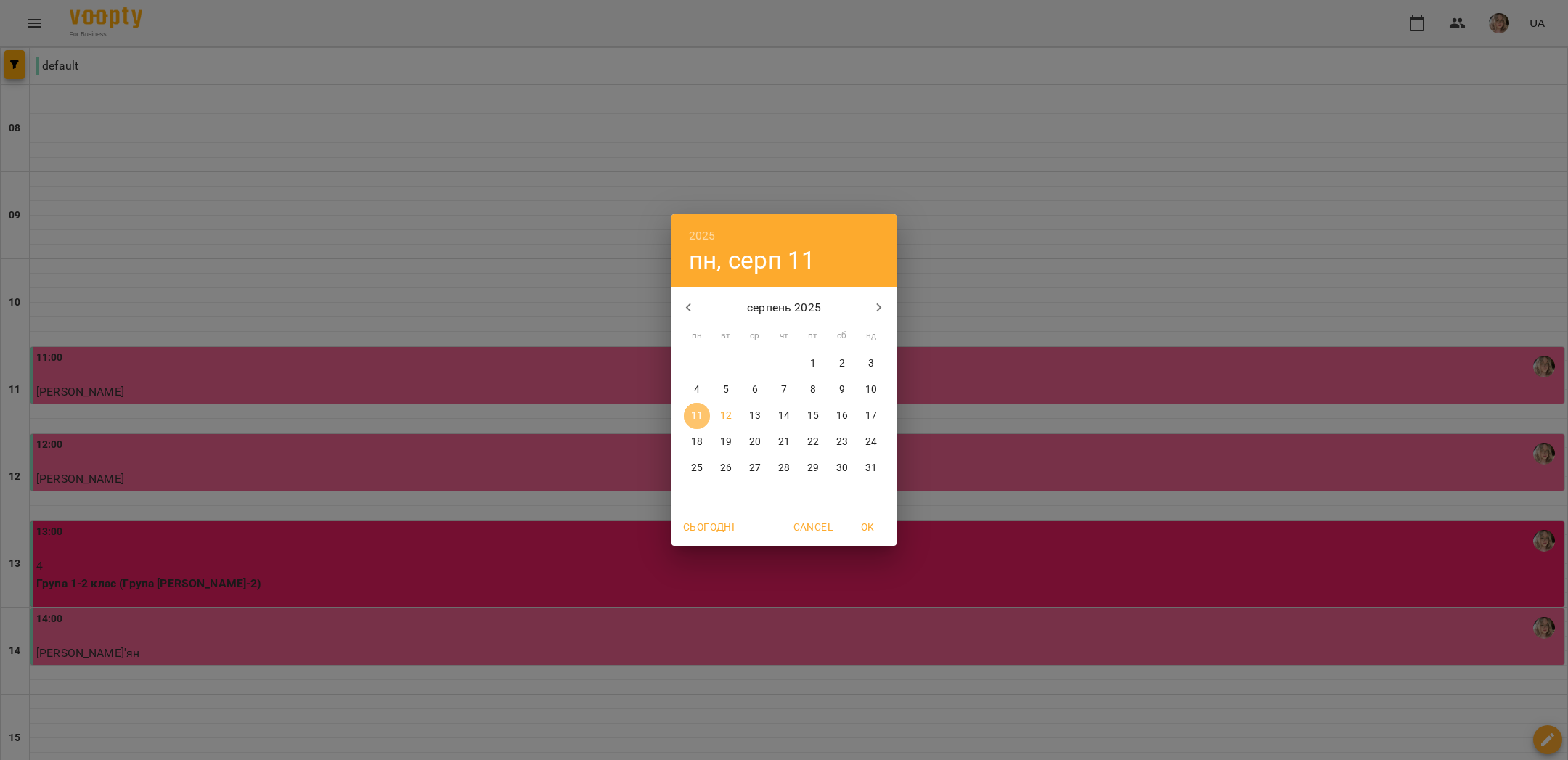
click at [698, 418] on p "11" at bounding box center [697, 416] width 11 height 15
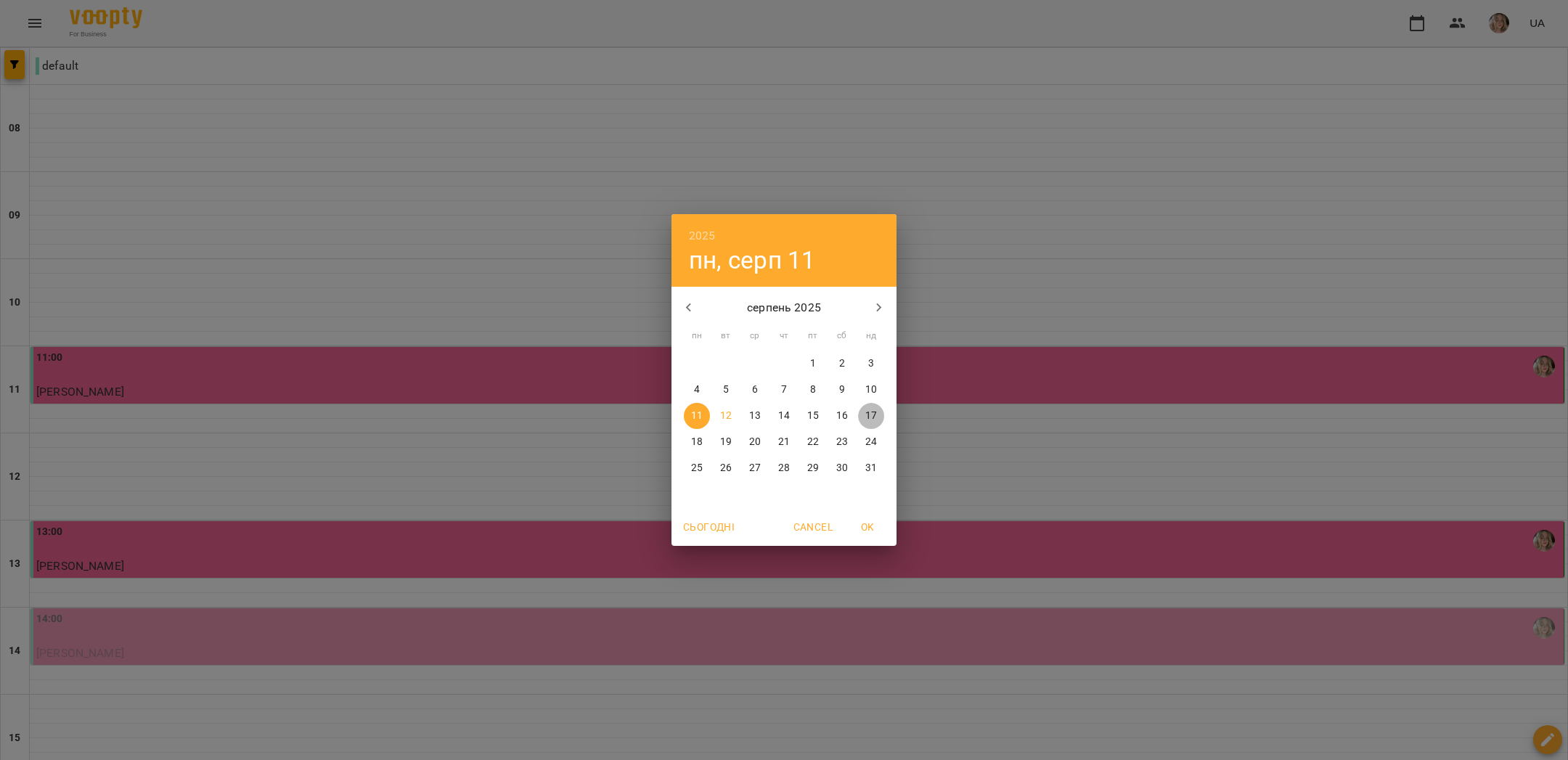
click at [865, 419] on p "17" at bounding box center [870, 416] width 11 height 15
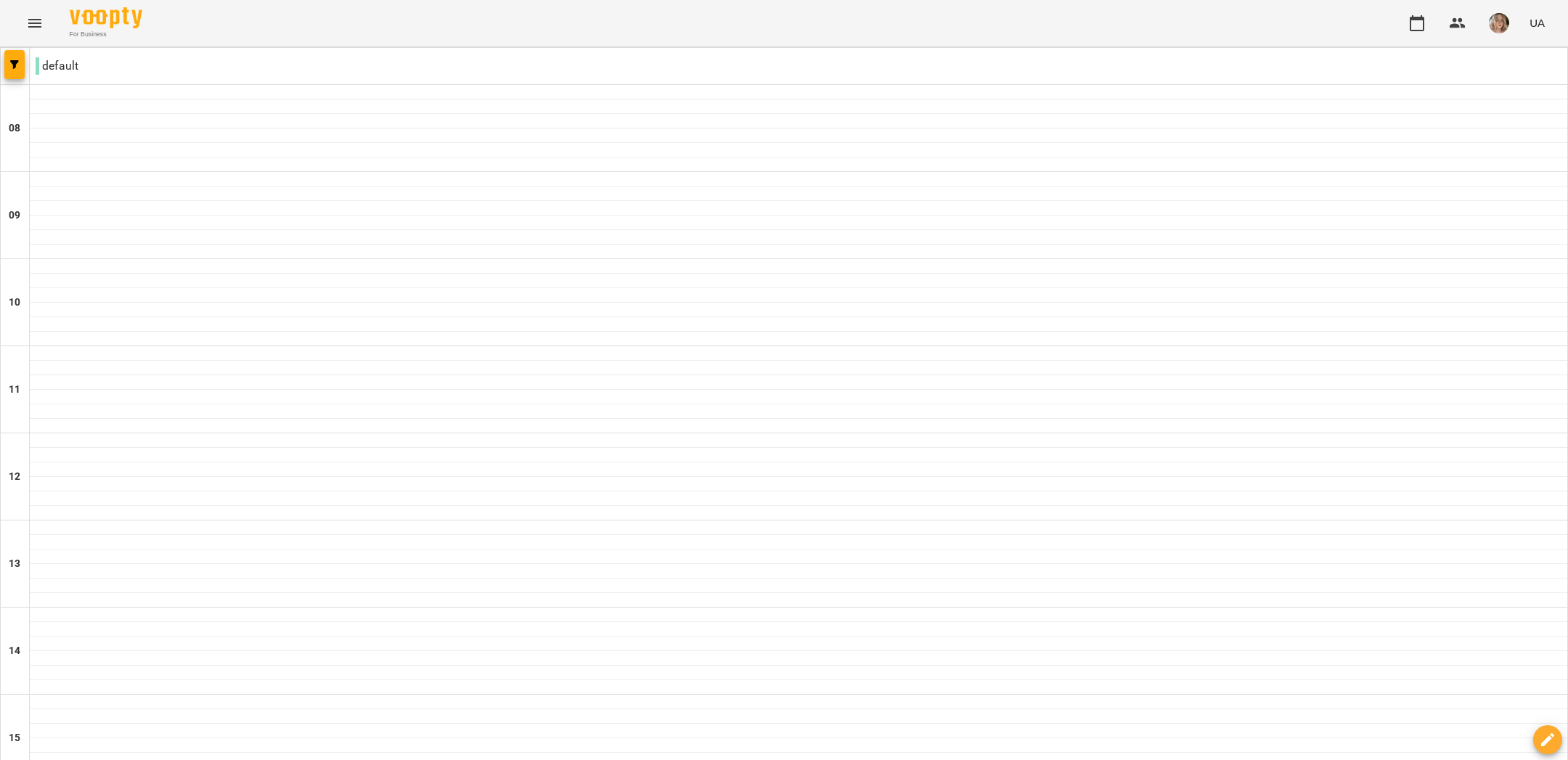
drag, startPoint x: 1425, startPoint y: 682, endPoint x: 933, endPoint y: 703, distance: 492.4
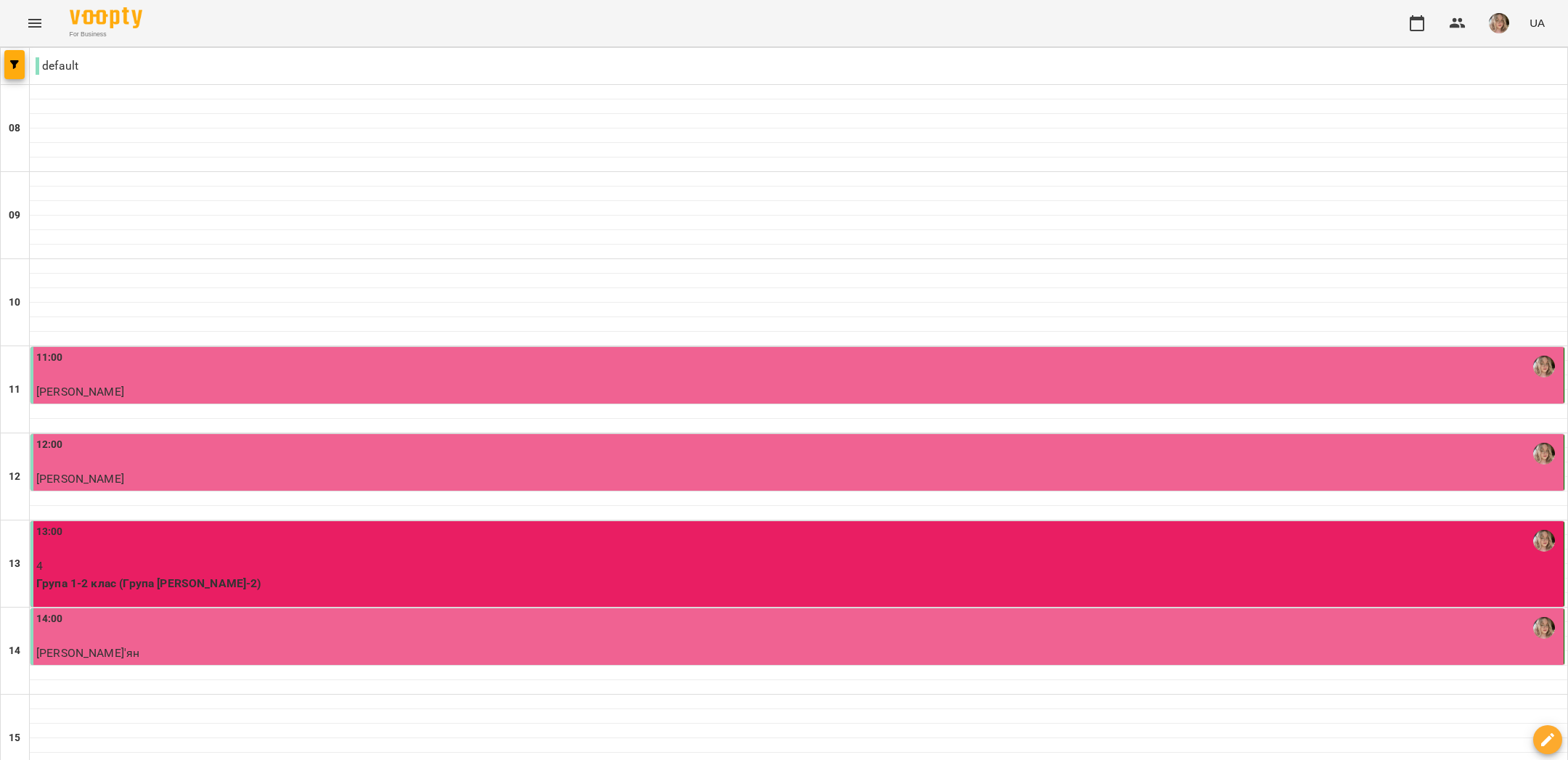
click at [1541, 741] on icon "button" at bounding box center [1547, 740] width 18 height 18
click at [1541, 741] on icon "button" at bounding box center [1548, 739] width 15 height 7
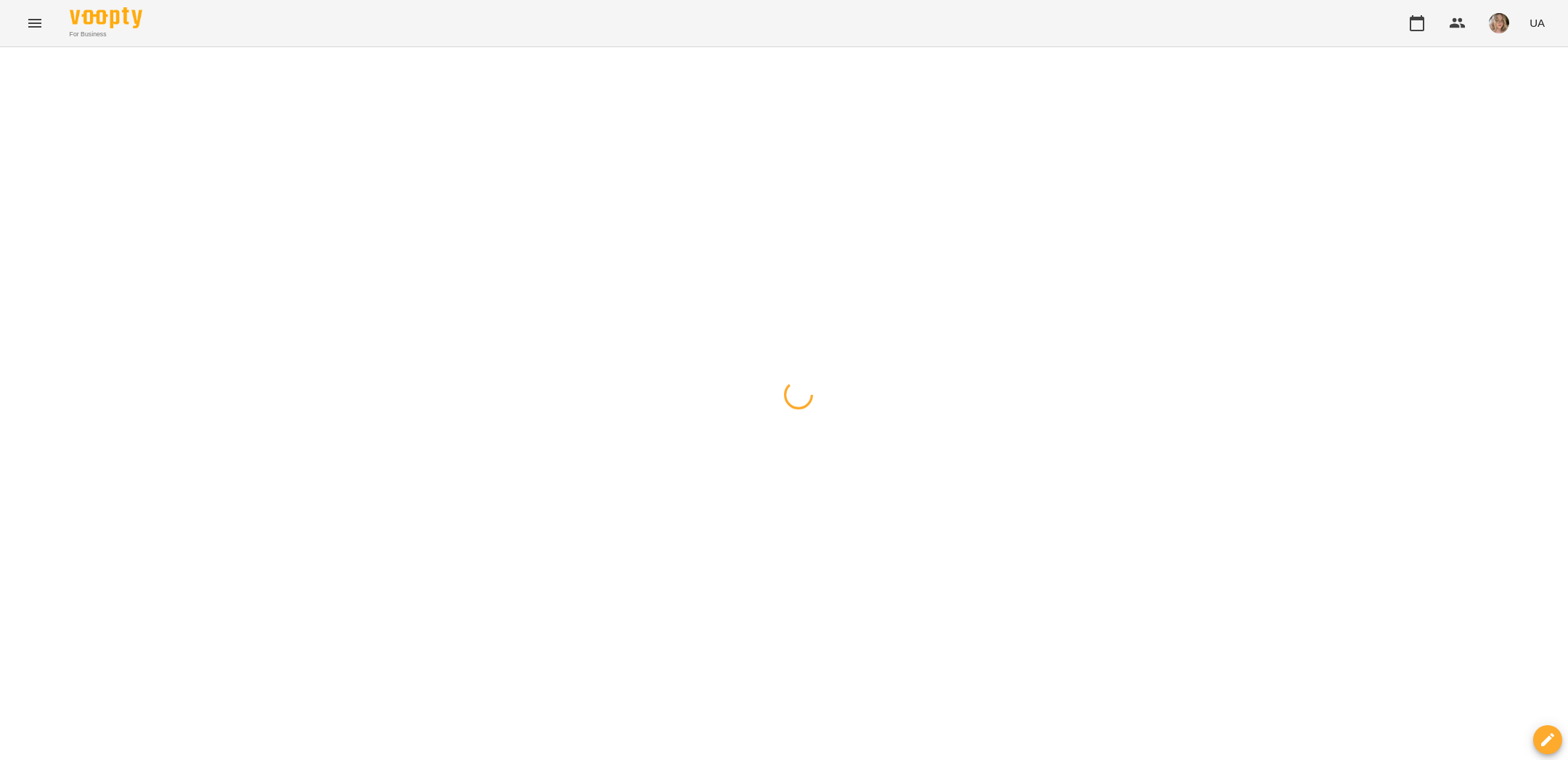
click at [398, 47] on div at bounding box center [784, 47] width 1568 height 0
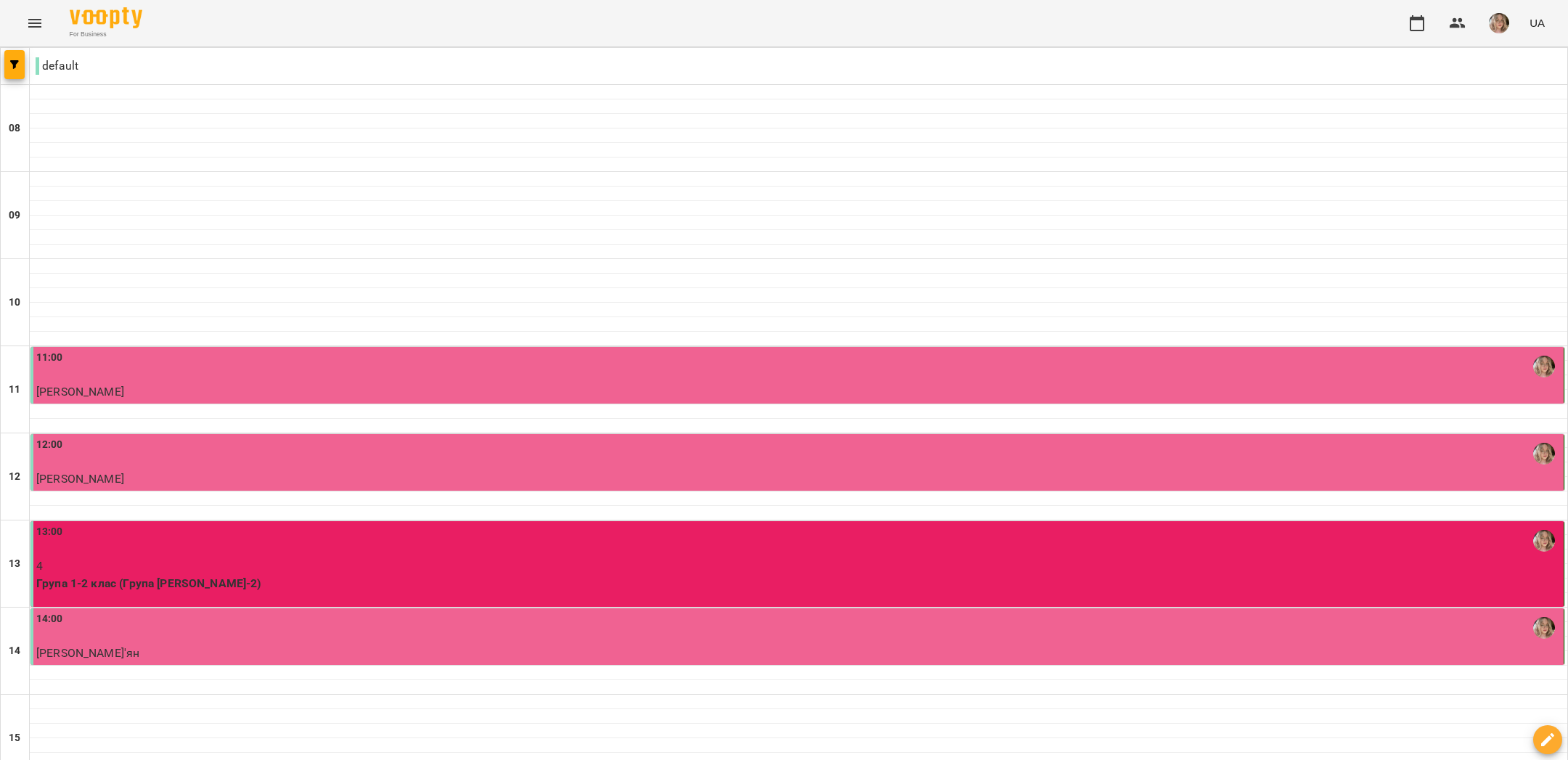
drag, startPoint x: 487, startPoint y: 692, endPoint x: 396, endPoint y: 723, distance: 96.1
click at [1419, 15] on icon "button" at bounding box center [1416, 23] width 18 height 18
click at [17, 69] on button "button" at bounding box center [15, 64] width 20 height 29
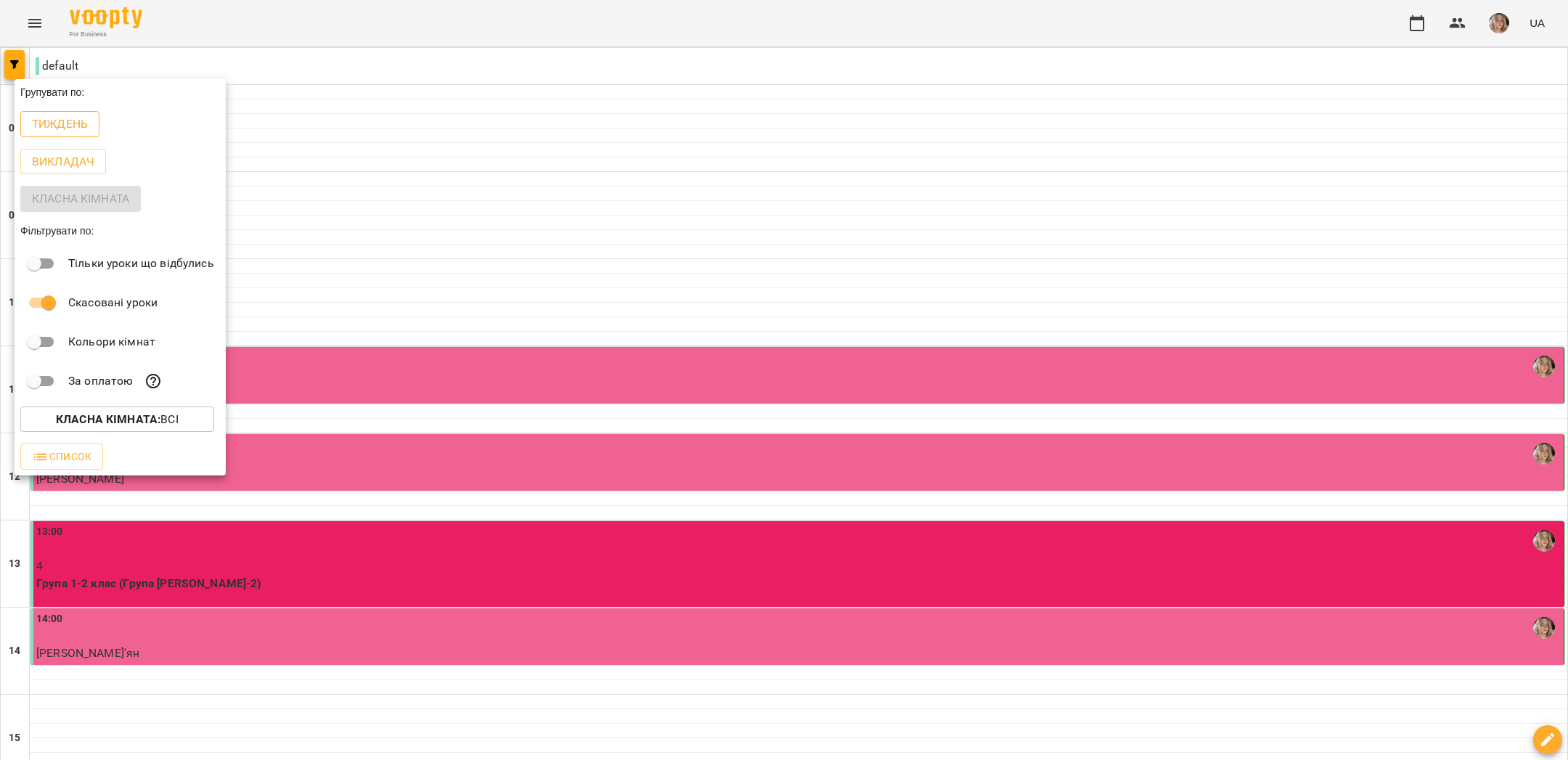
click at [61, 129] on p "Тиждень" at bounding box center [60, 124] width 56 height 18
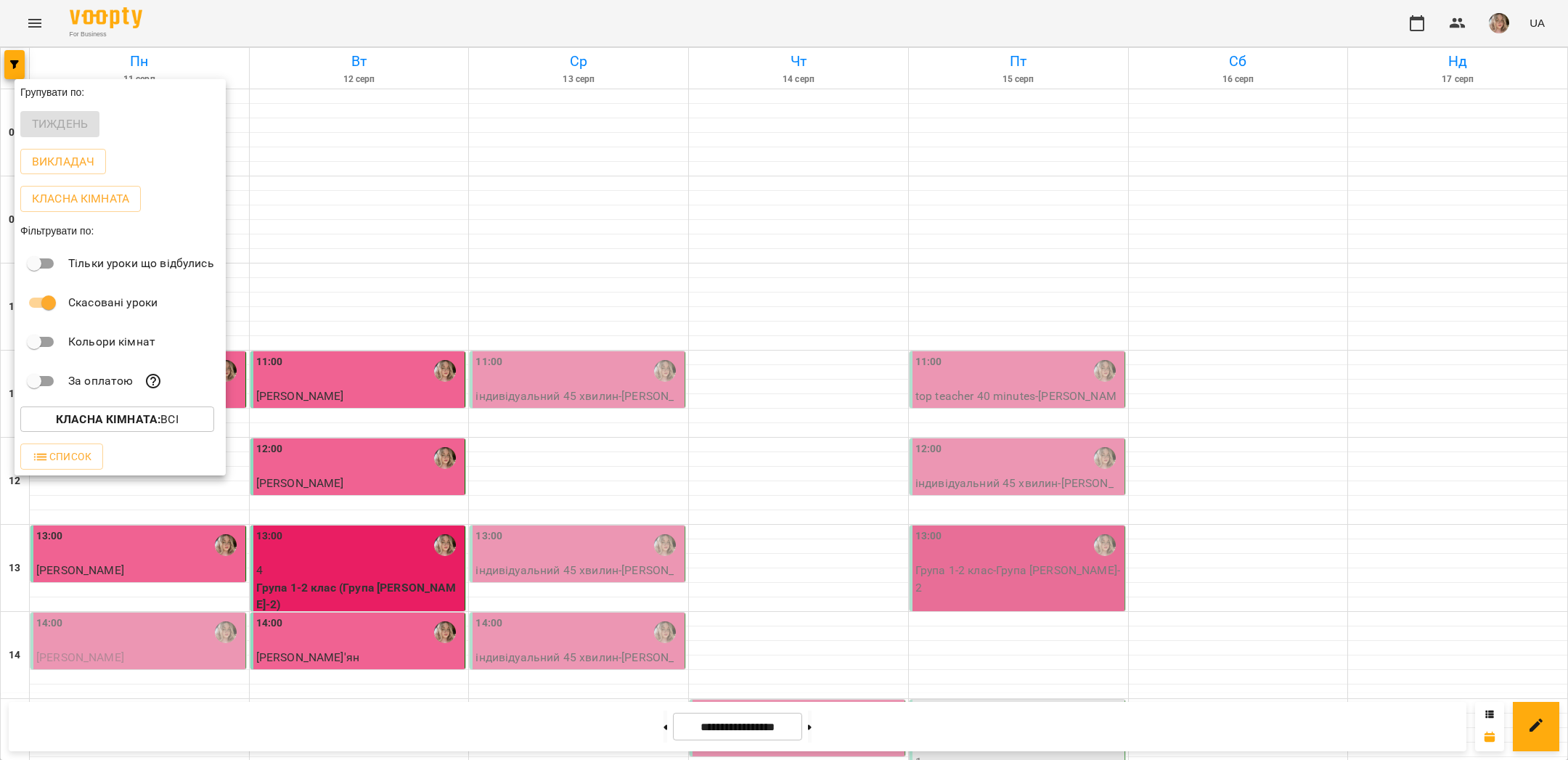
click at [336, 166] on div at bounding box center [784, 380] width 1568 height 760
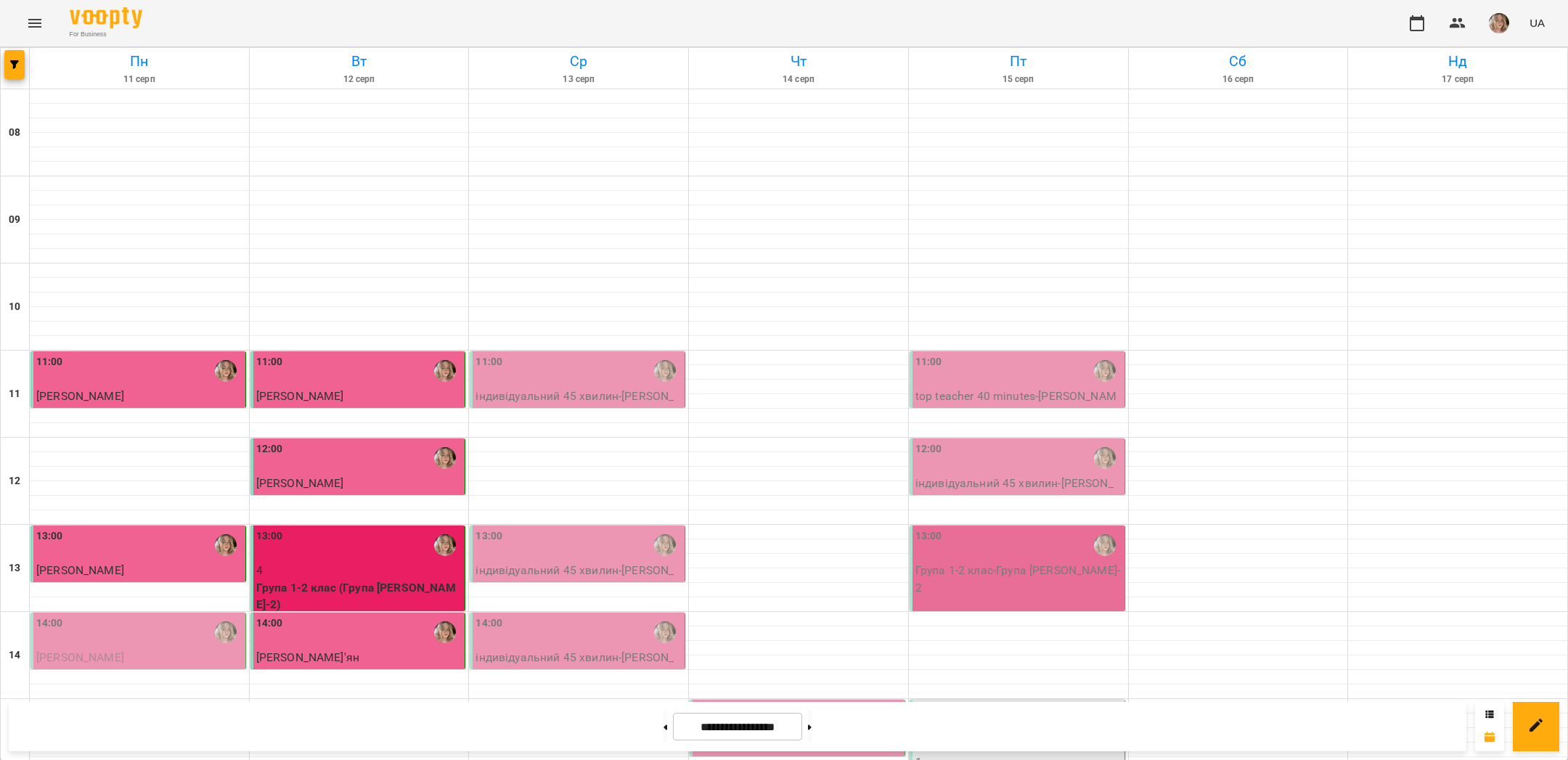
scroll to position [501, 0]
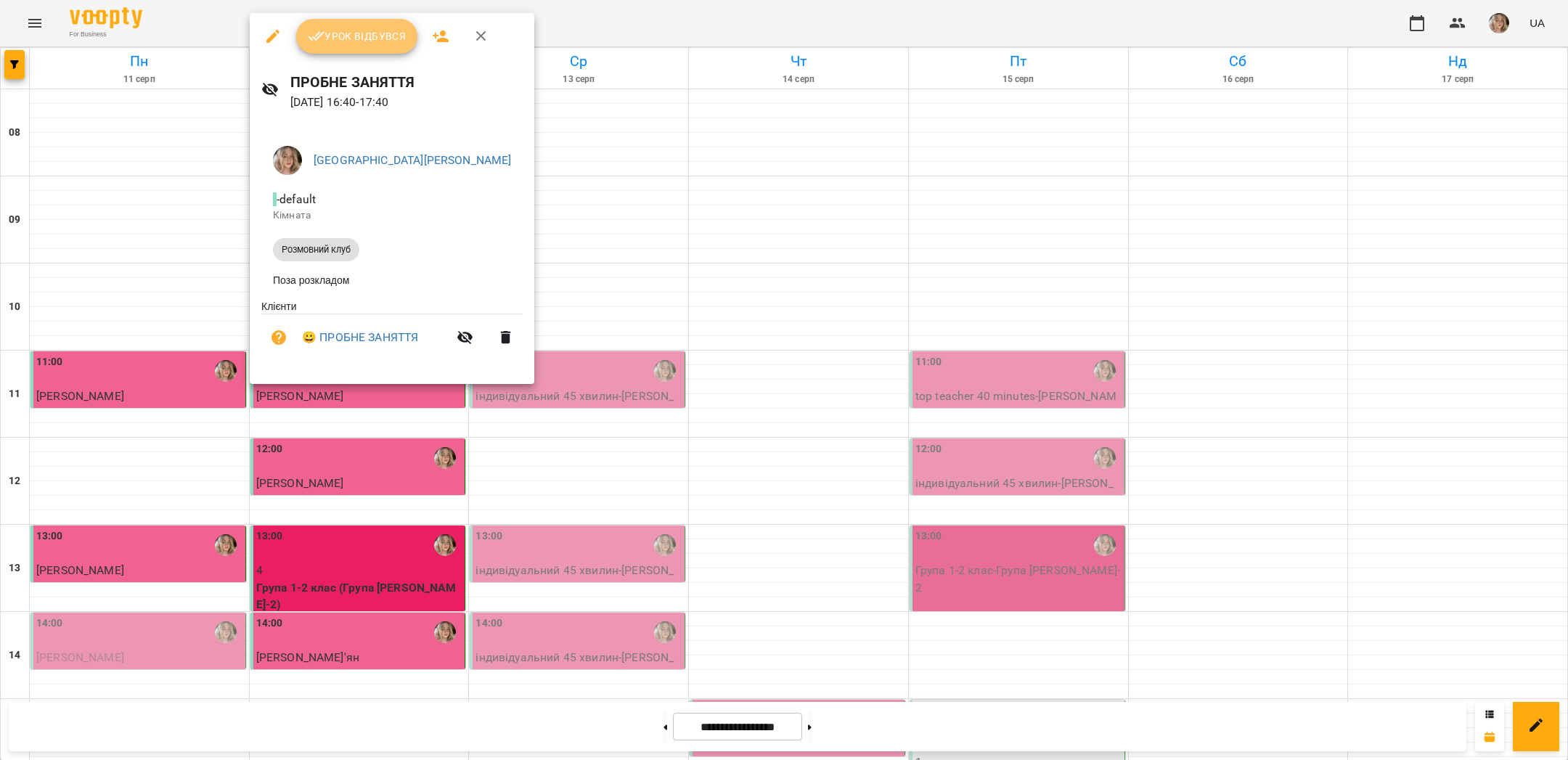
click at [346, 45] on button "Урок відбувся" at bounding box center [356, 35] width 122 height 34
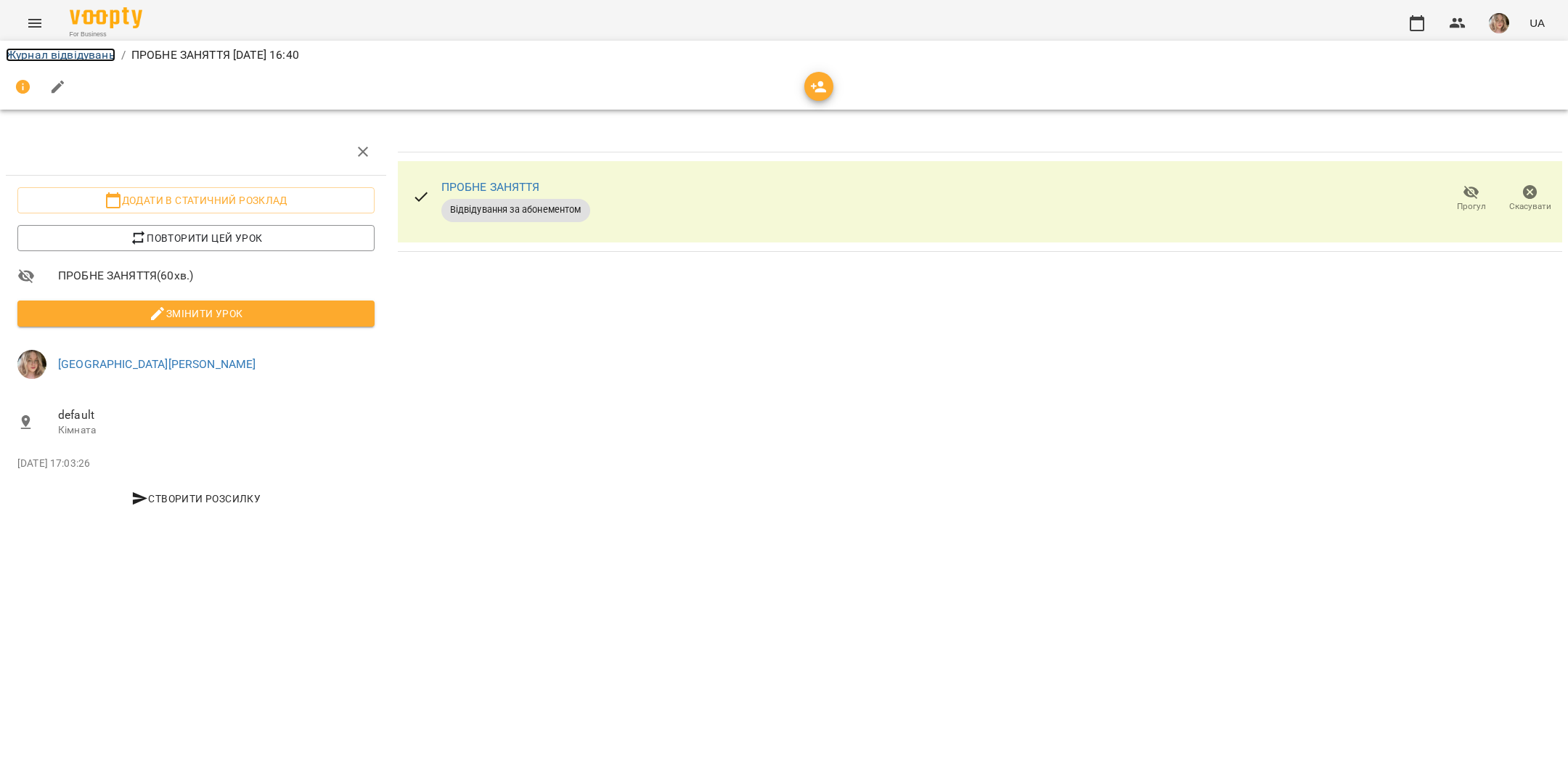
click at [93, 55] on link "Журнал відвідувань" at bounding box center [60, 55] width 110 height 14
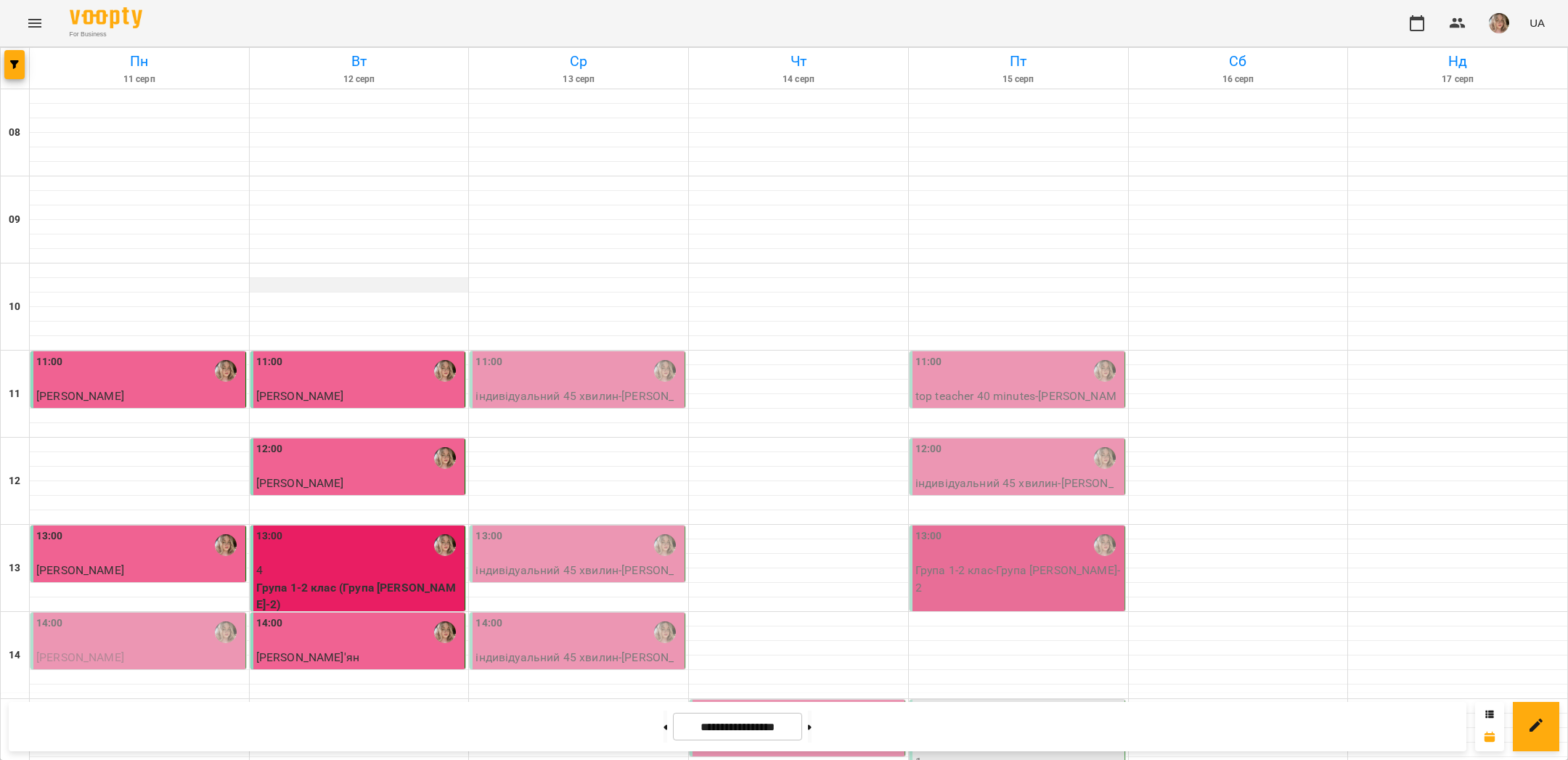
scroll to position [614, 0]
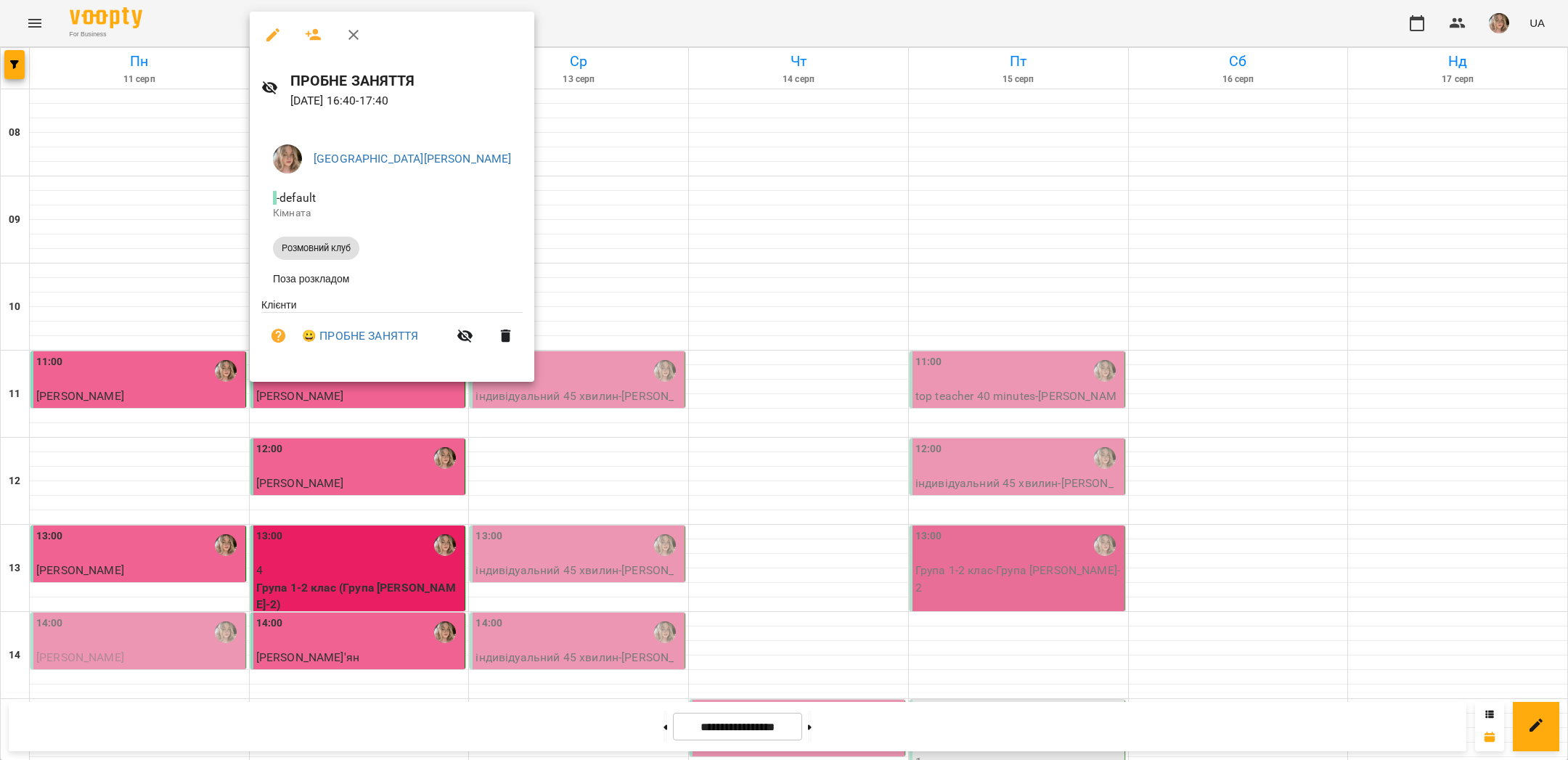
click at [664, 153] on div at bounding box center [784, 380] width 1568 height 760
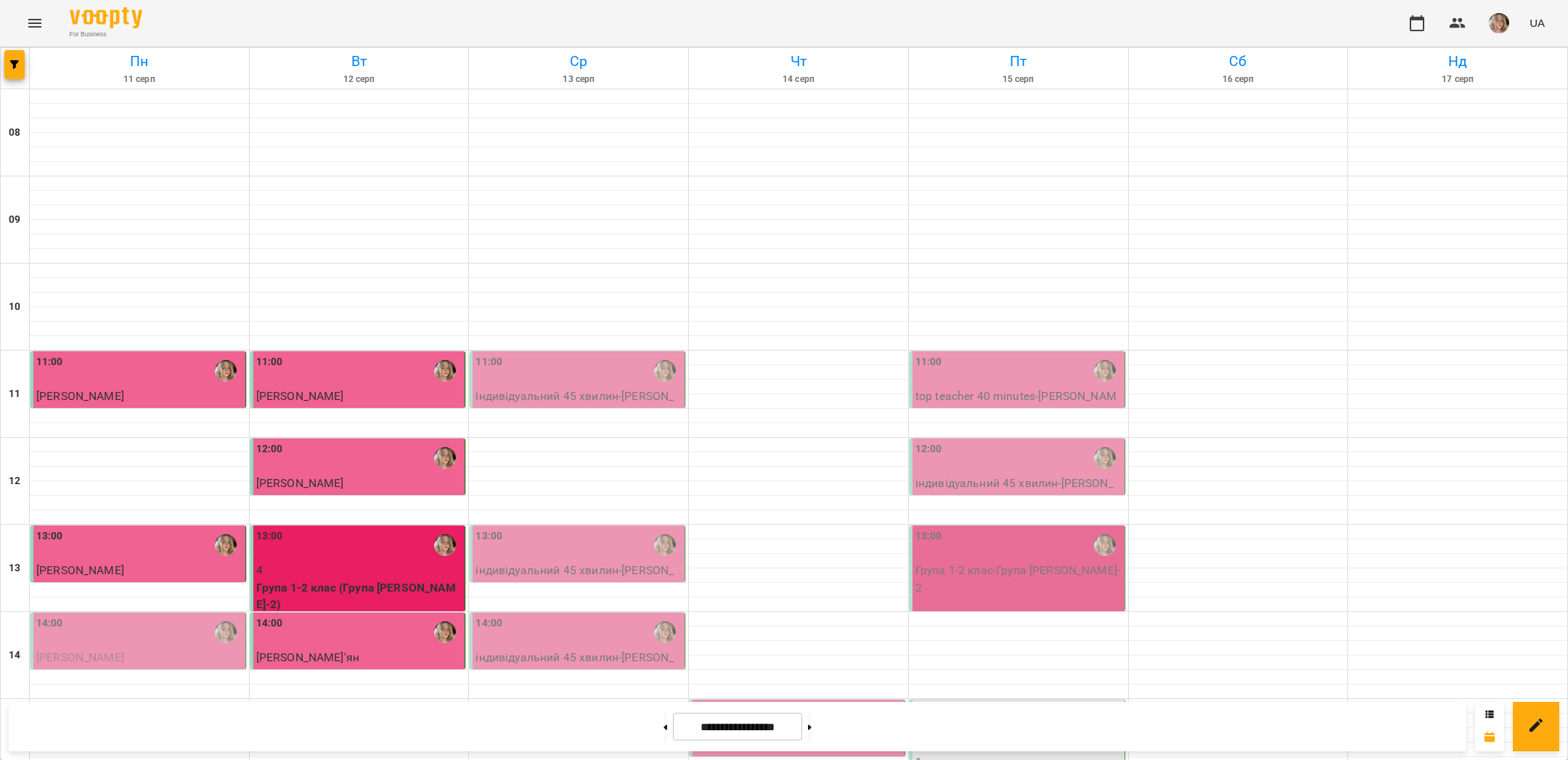
scroll to position [578, 0]
